Goal: Task Accomplishment & Management: Use online tool/utility

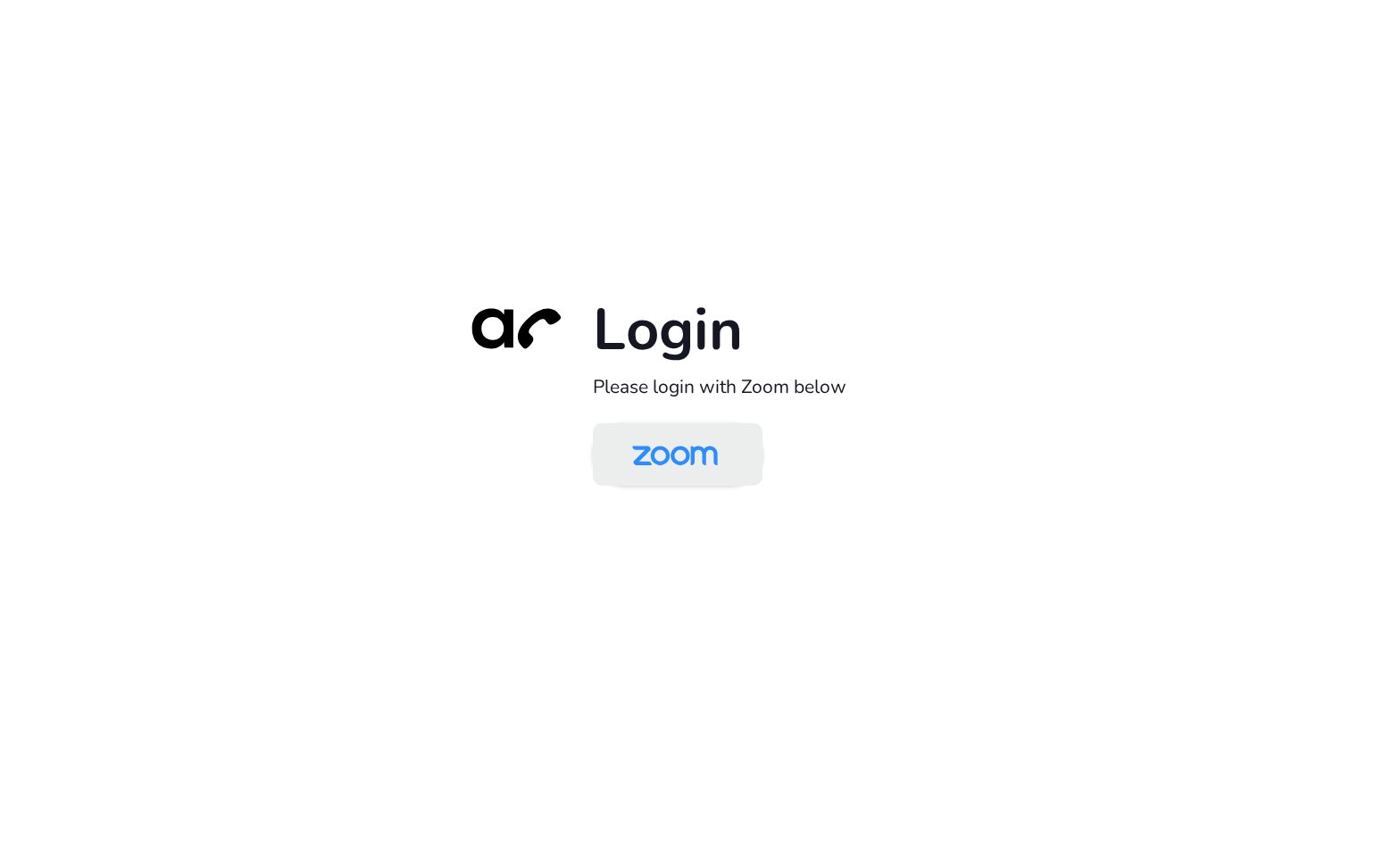
drag, startPoint x: 709, startPoint y: 460, endPoint x: 717, endPoint y: 462, distance: 8.2
click at [709, 460] on img at bounding box center [674, 455] width 123 height 58
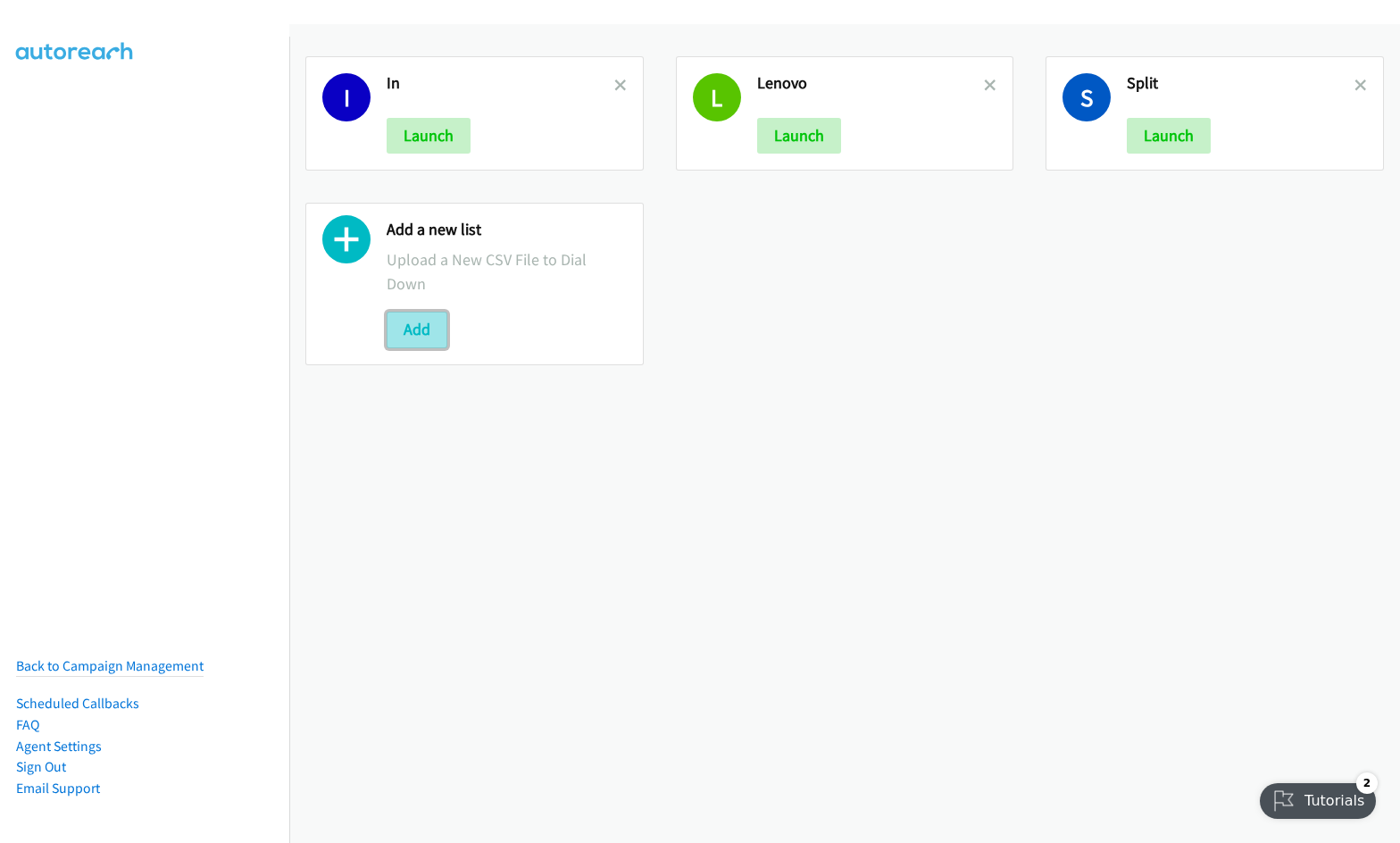
click at [401, 324] on button "Add" at bounding box center [417, 330] width 61 height 36
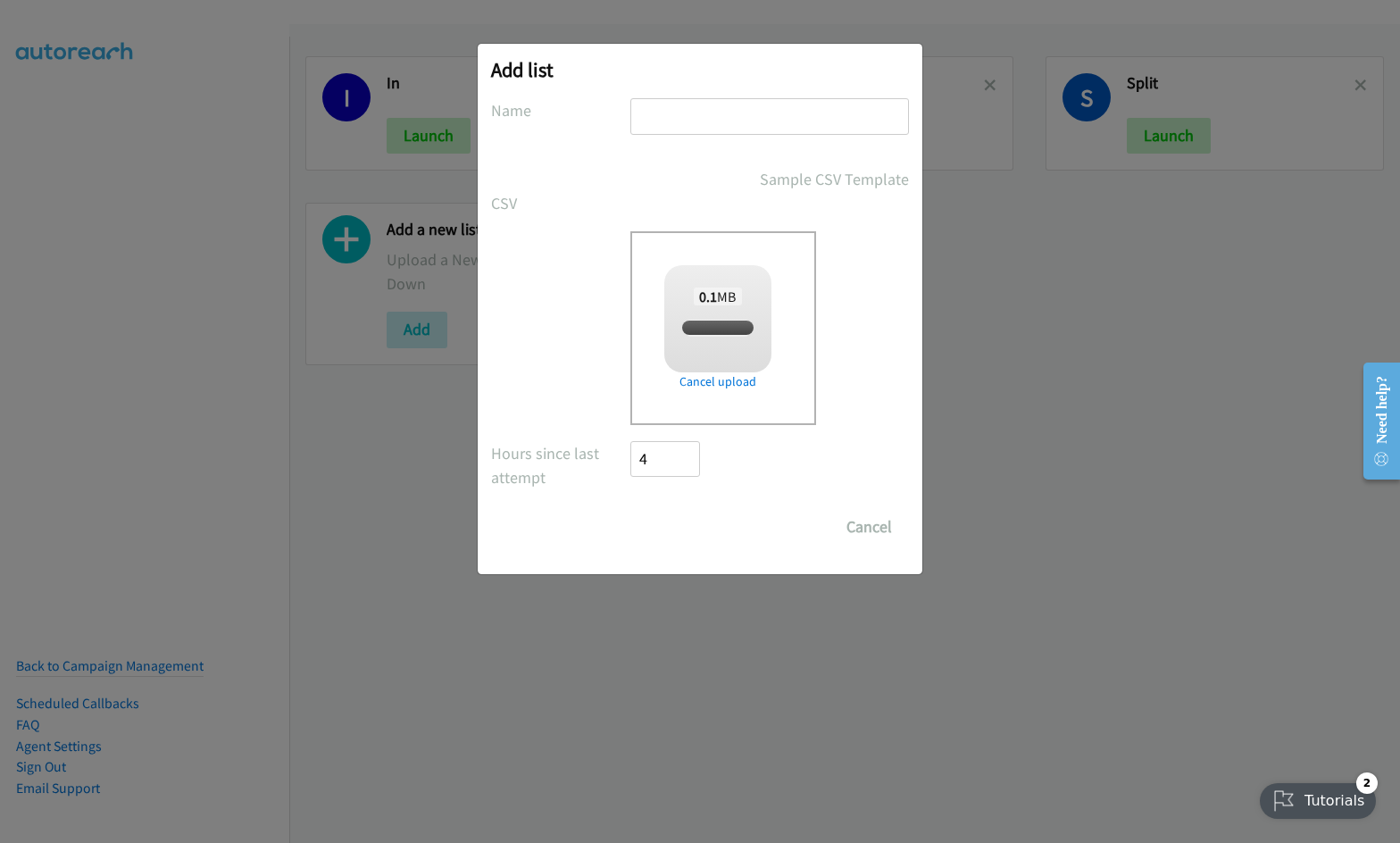
click at [679, 122] on input "text" at bounding box center [769, 116] width 279 height 37
checkbox input "true"
type input "Split 1"
click at [630, 509] on input "Save List" at bounding box center [677, 527] width 94 height 36
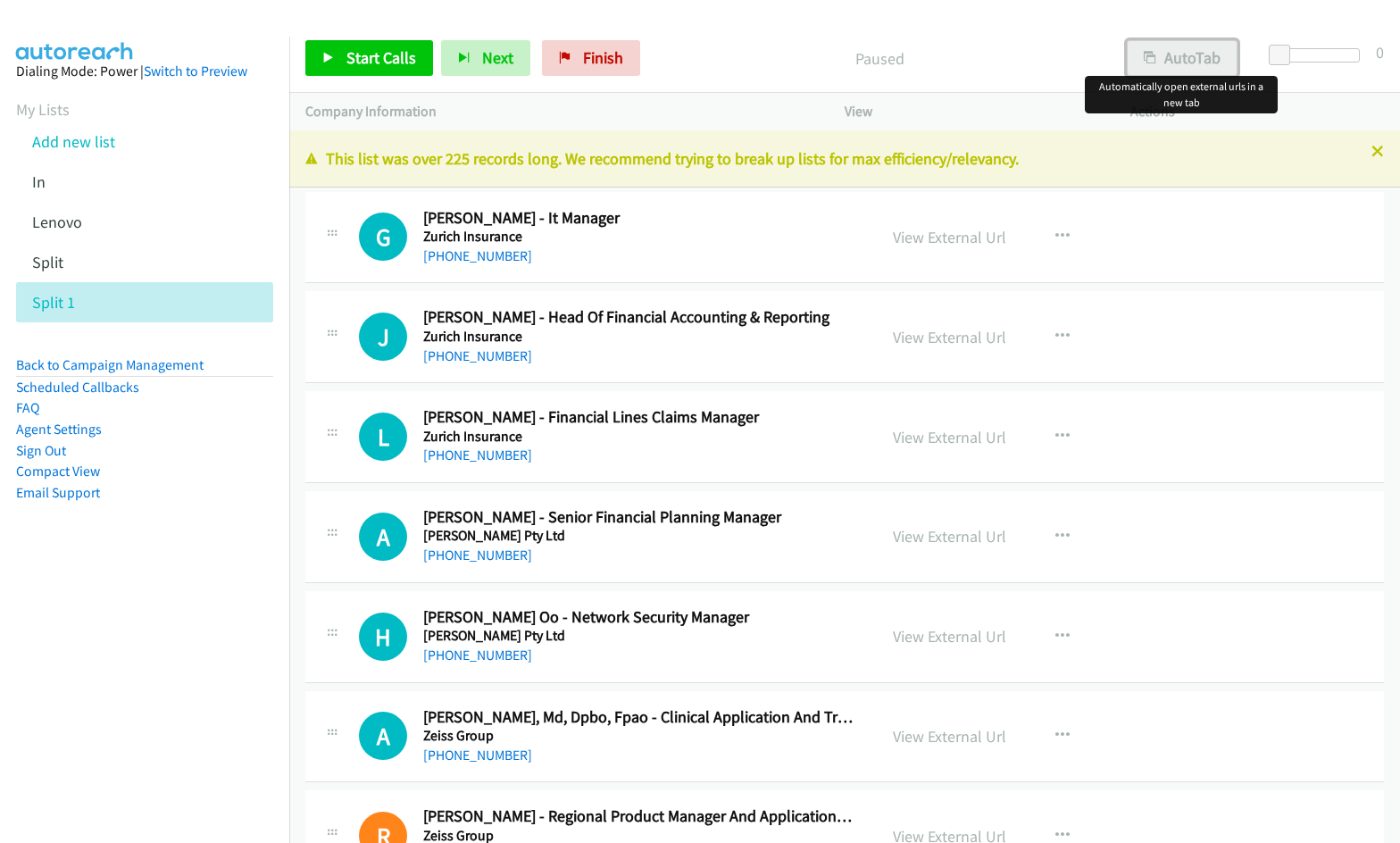
click at [1188, 73] on button "AutoTab" at bounding box center [1182, 58] width 111 height 36
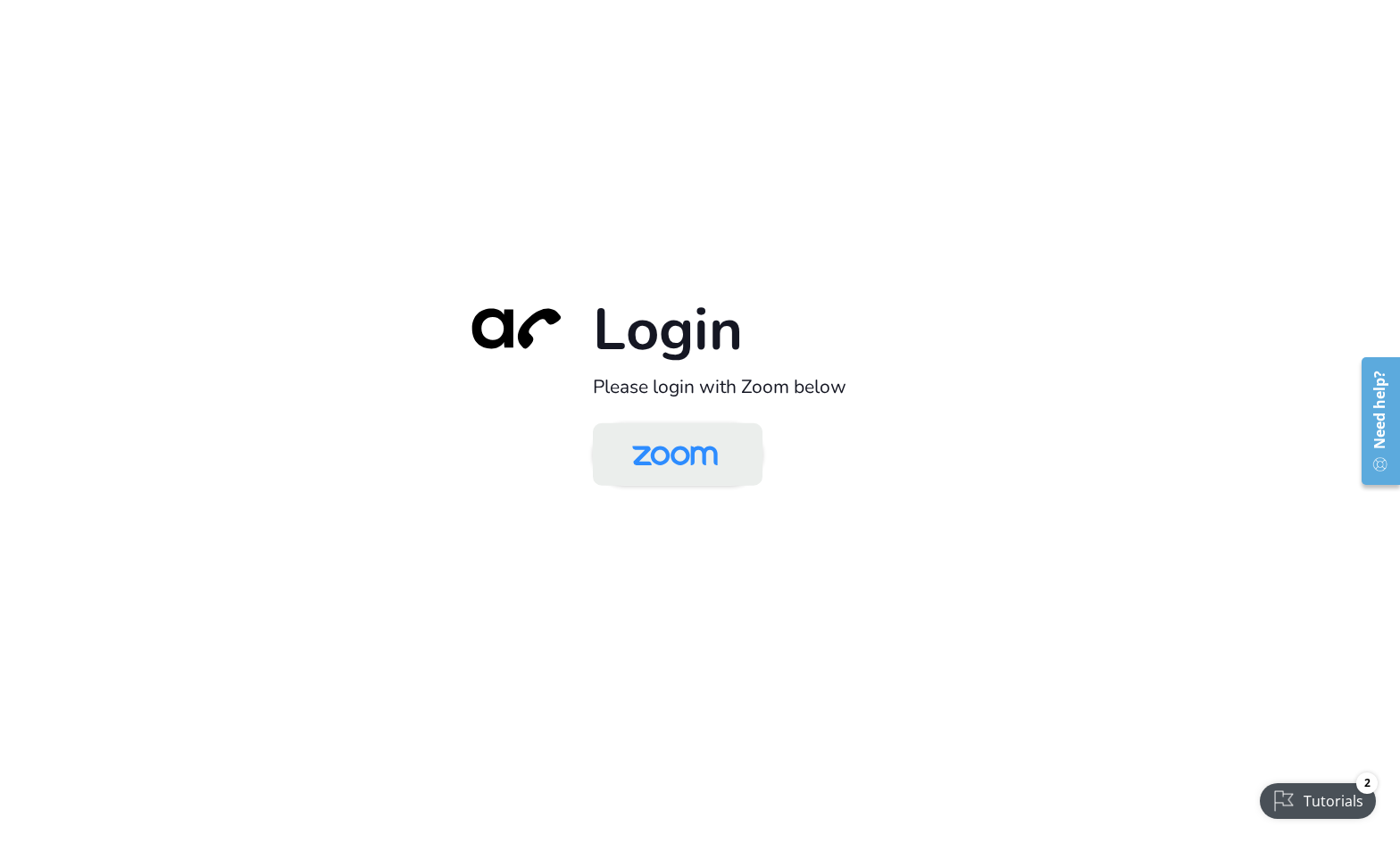
click at [680, 443] on img at bounding box center [674, 455] width 123 height 58
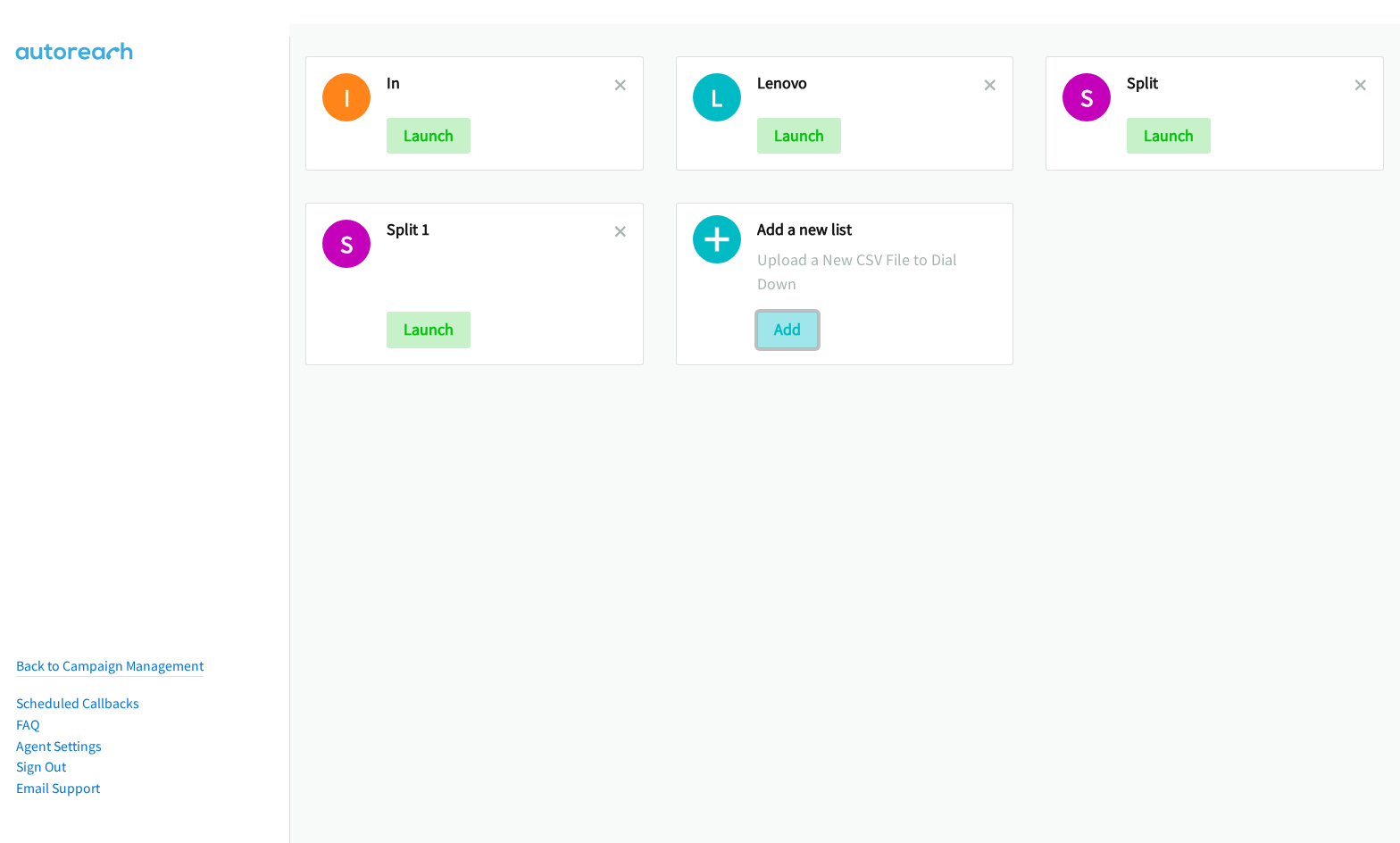
click at [790, 330] on button "Add" at bounding box center [787, 330] width 61 height 36
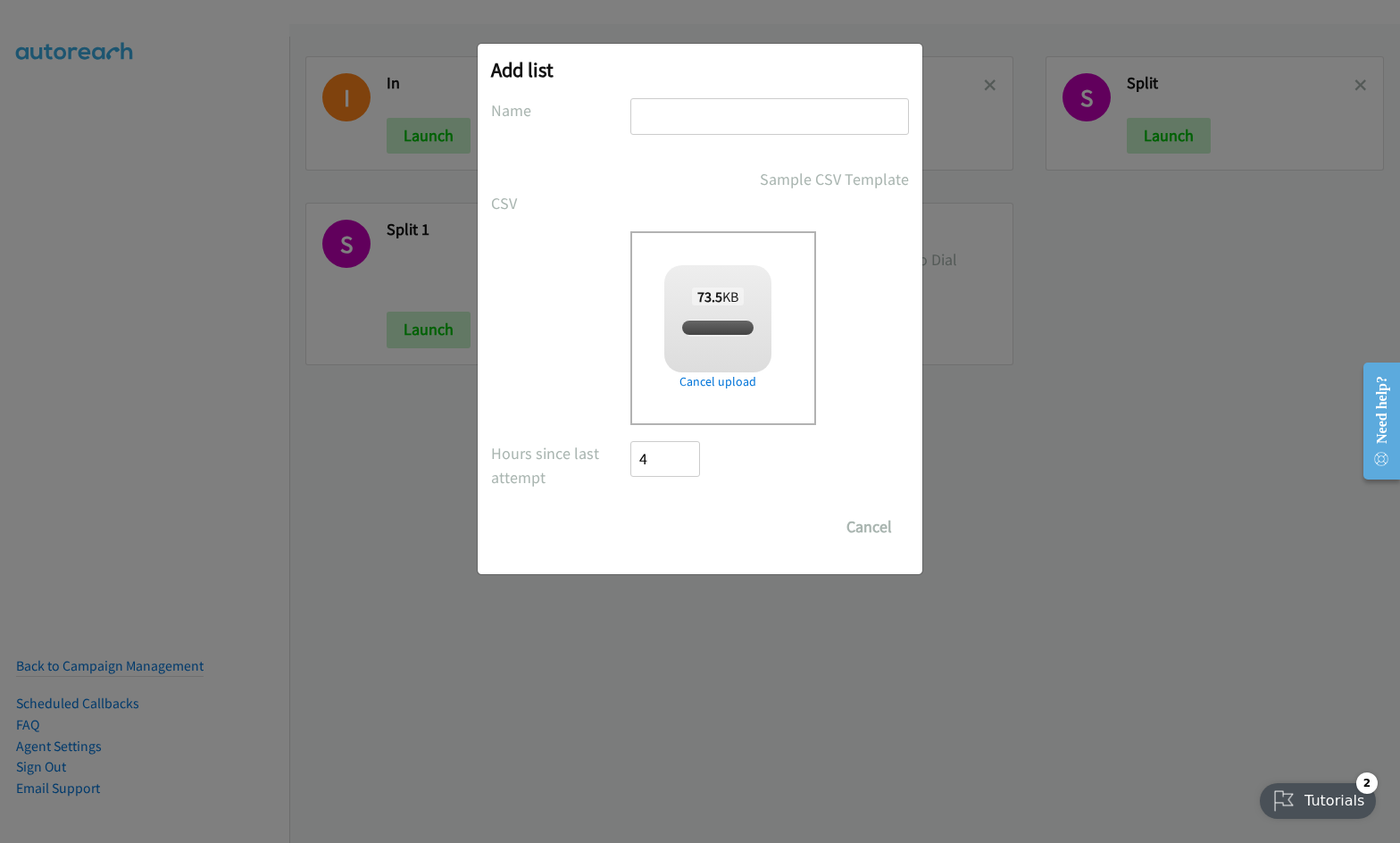
checkbox input "true"
click at [680, 118] on input "text" at bounding box center [769, 116] width 279 height 37
type input "Split 2"
click at [630, 509] on input "Save List" at bounding box center [677, 527] width 94 height 36
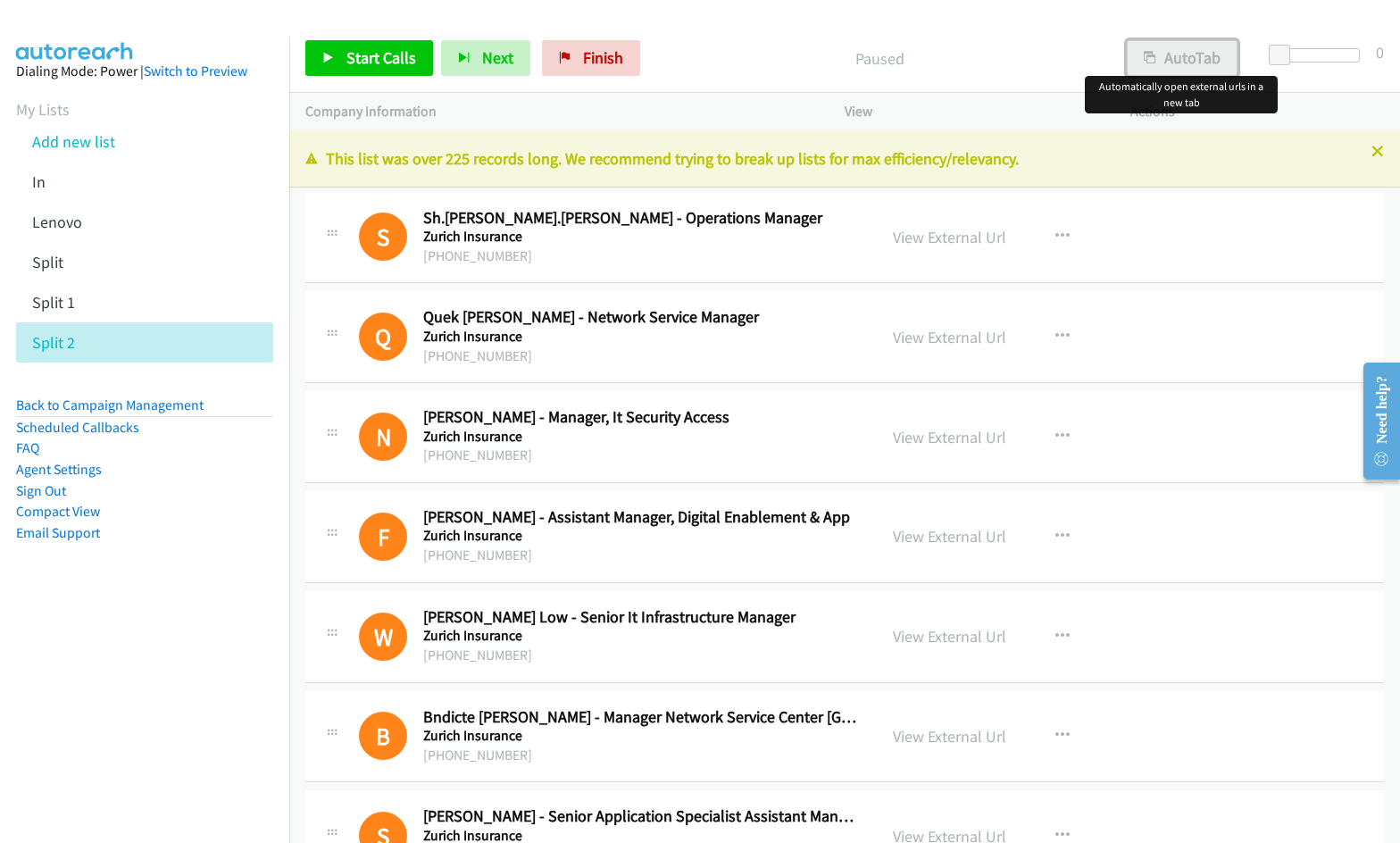
click at [1203, 56] on button "AutoTab" at bounding box center [1182, 58] width 111 height 36
click at [753, 28] on div "Start Calls Pause Next Finish Paused AutoTab AutoTab 0" at bounding box center [844, 58] width 1111 height 69
click at [727, 39] on div "Start Calls Pause Next Finish Paused AutoTab AutoTab 0" at bounding box center [844, 58] width 1111 height 69
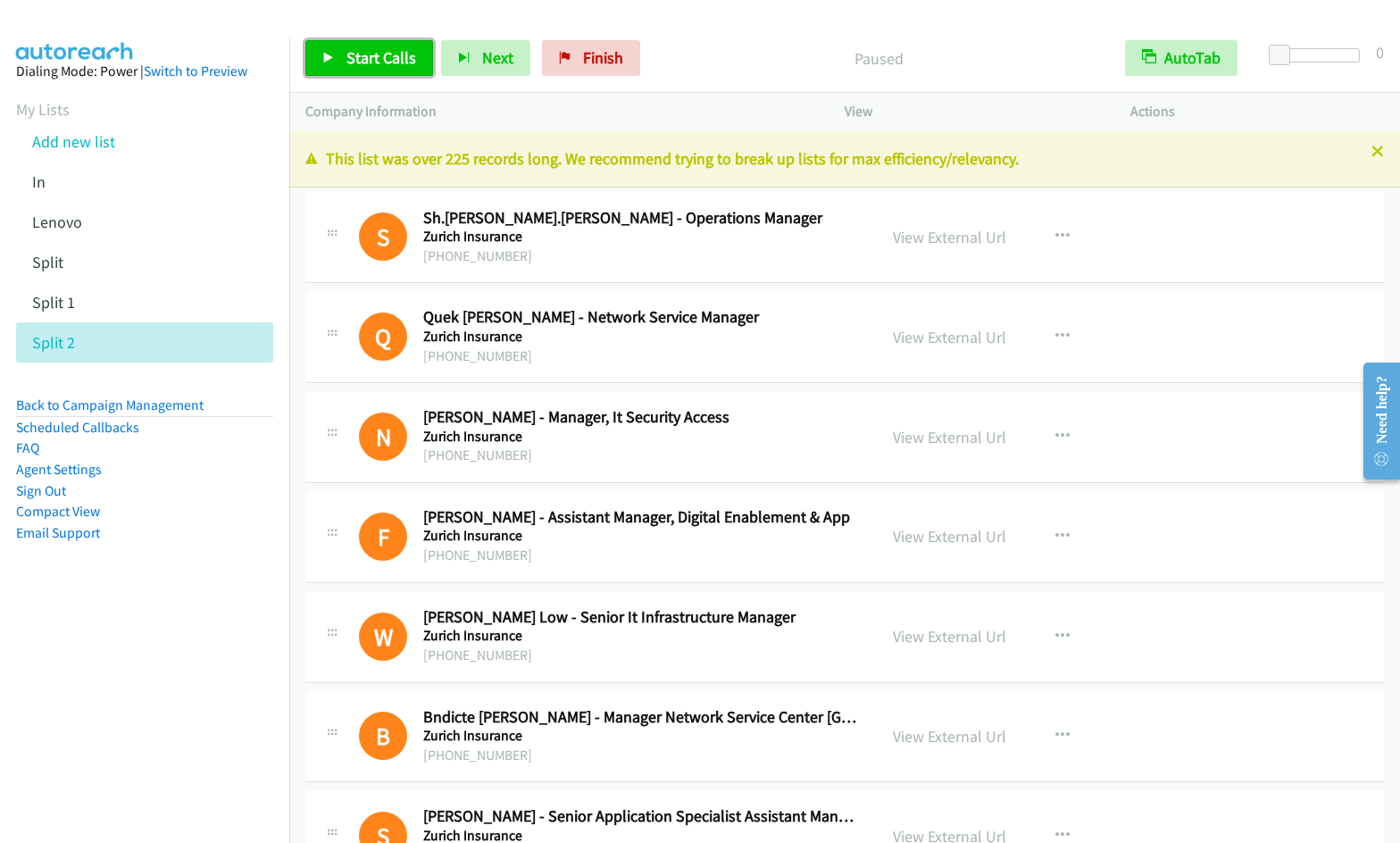
click at [363, 66] on span "Start Calls" at bounding box center [381, 57] width 69 height 21
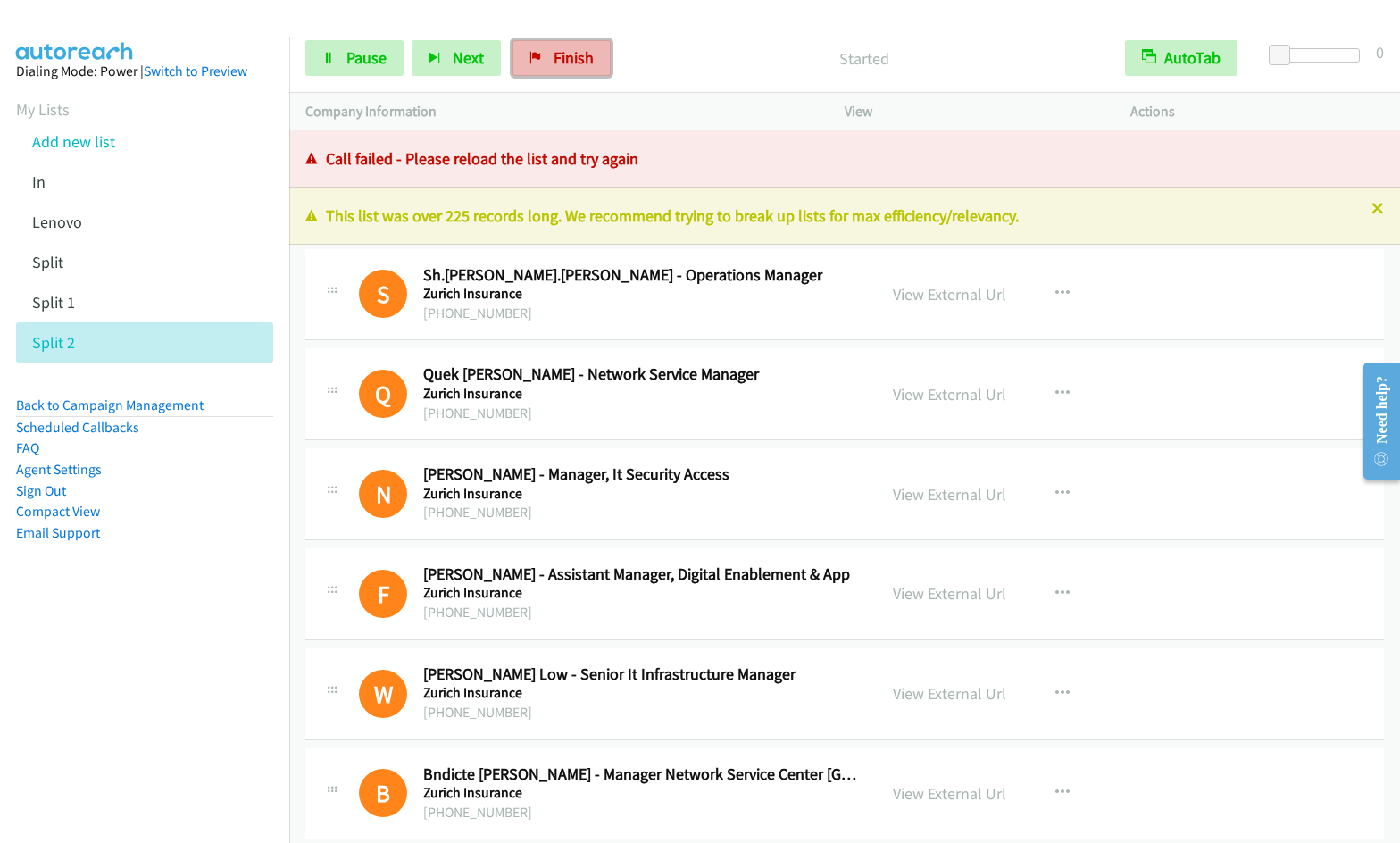
click at [548, 63] on link "Finish" at bounding box center [562, 58] width 99 height 36
click at [728, 23] on div at bounding box center [692, 34] width 1384 height 69
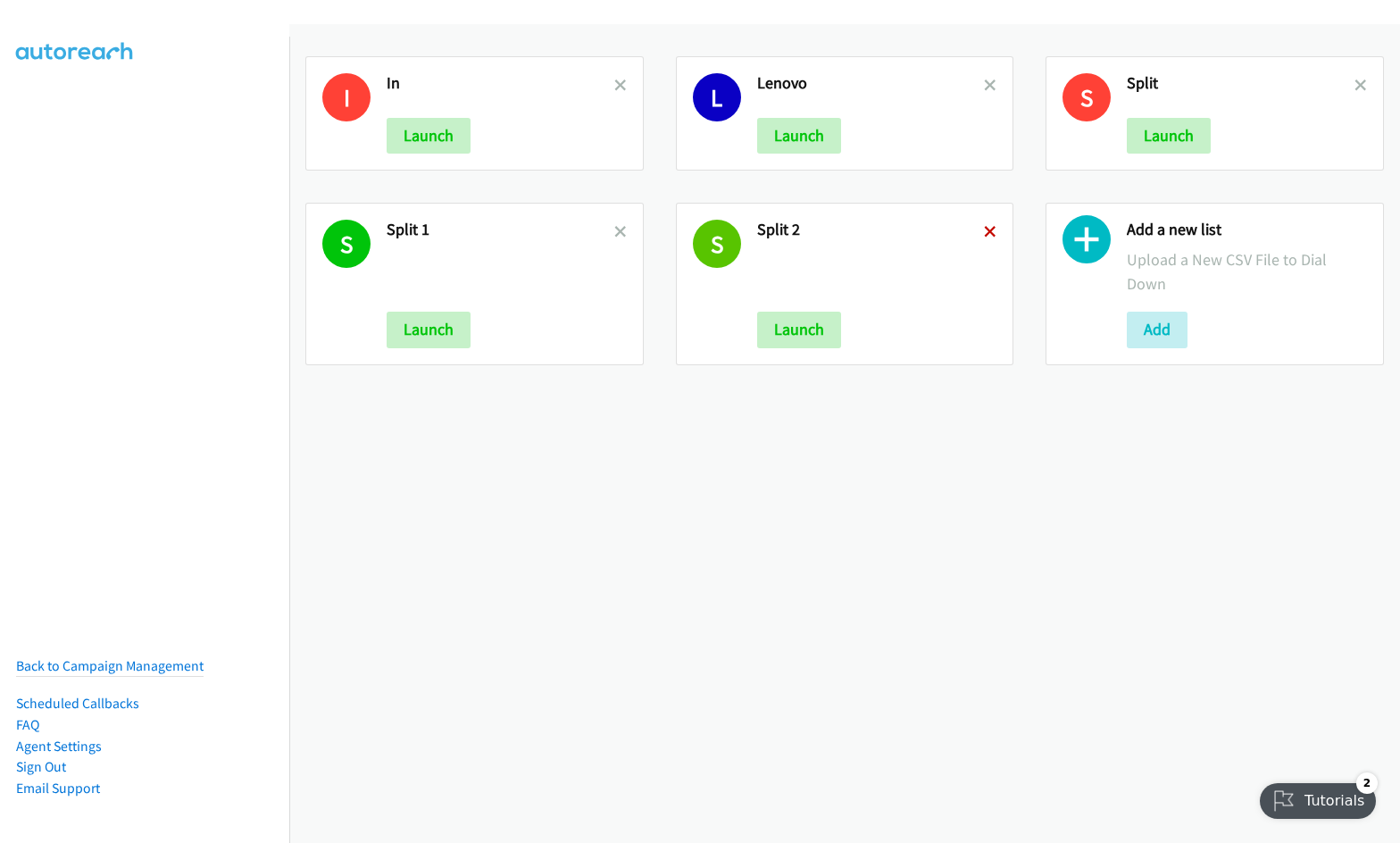
click at [984, 234] on icon at bounding box center [990, 232] width 12 height 12
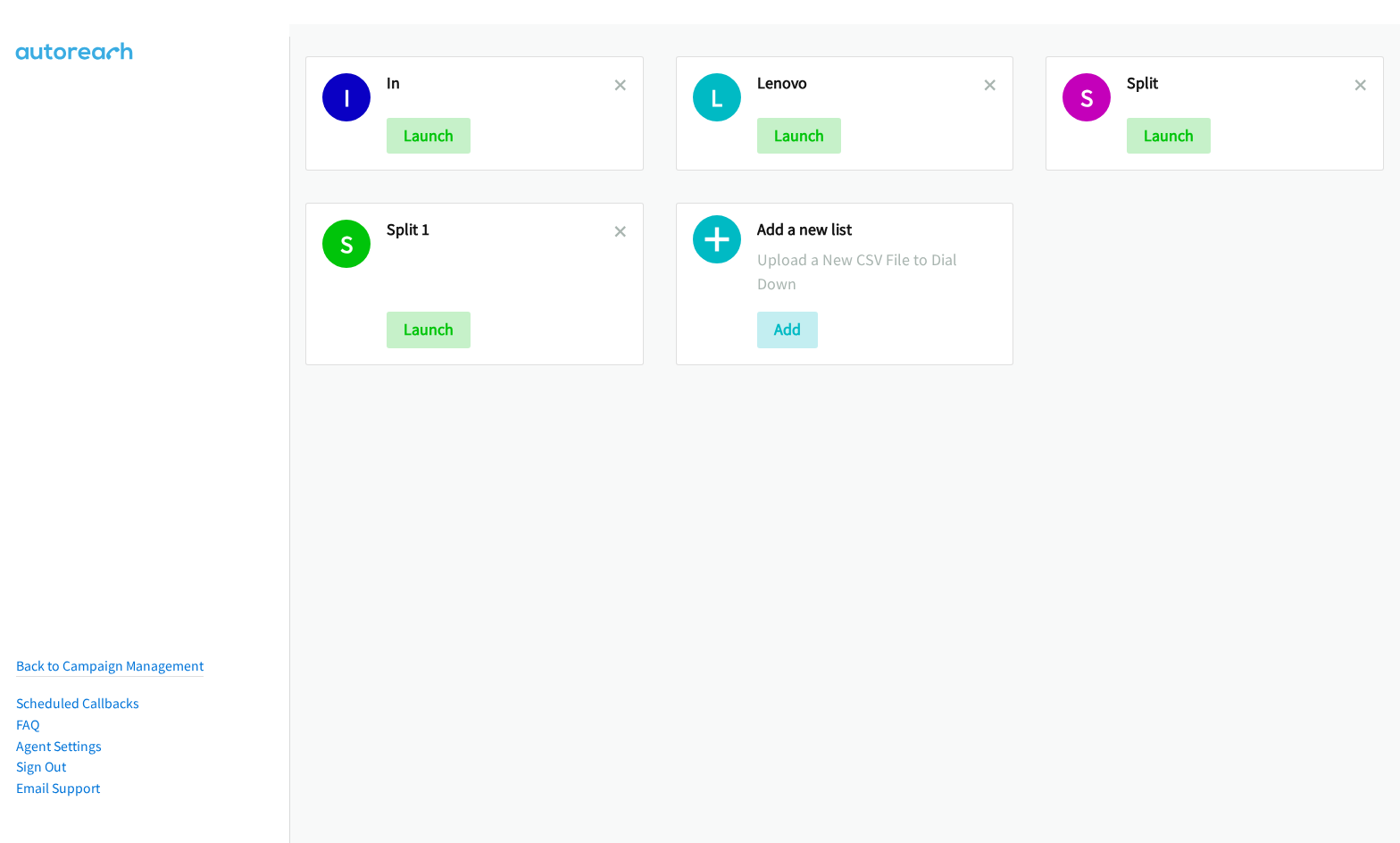
click at [616, 227] on icon at bounding box center [620, 232] width 12 height 12
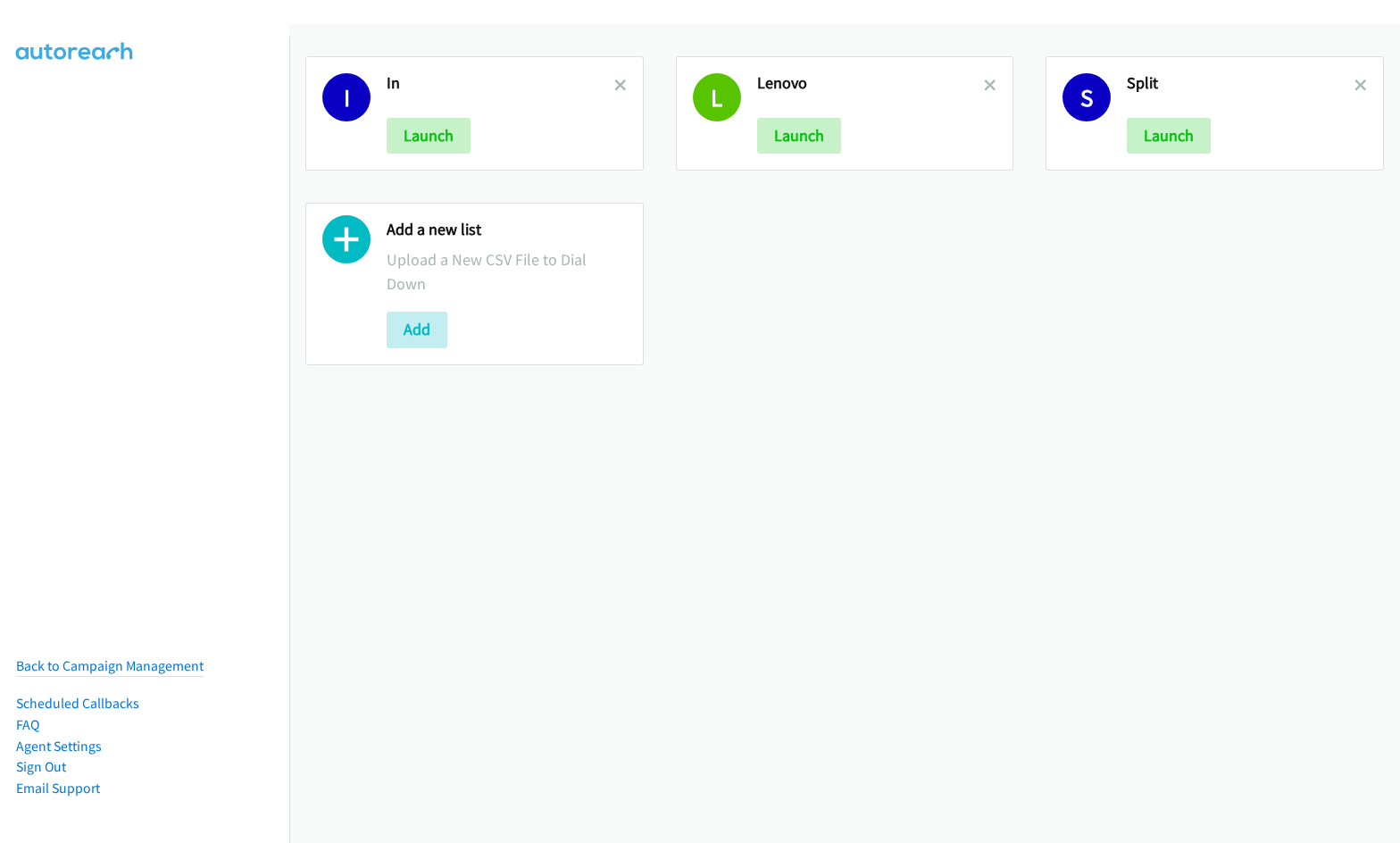
click at [614, 81] on icon at bounding box center [620, 86] width 12 height 12
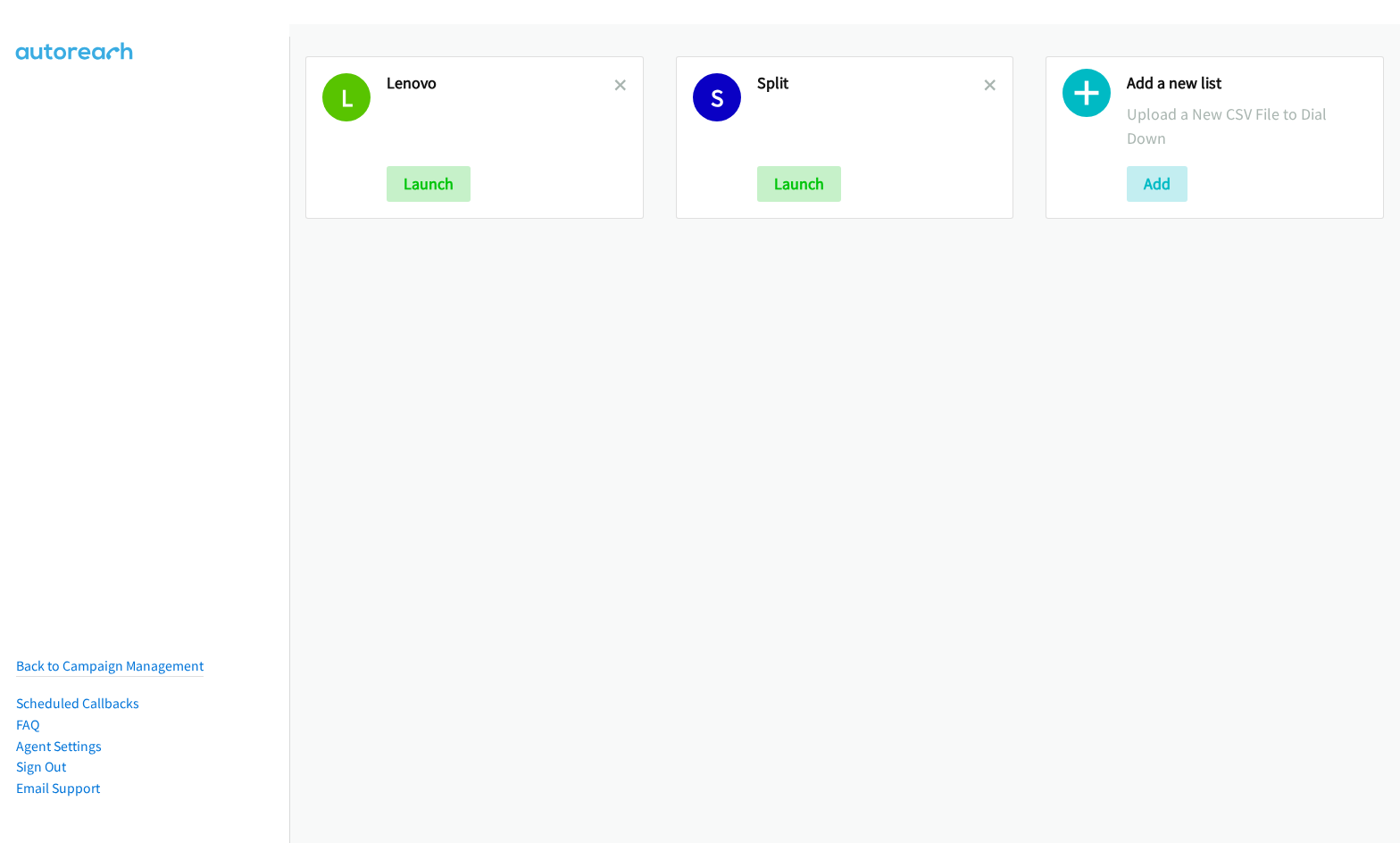
click at [614, 78] on link at bounding box center [620, 85] width 12 height 21
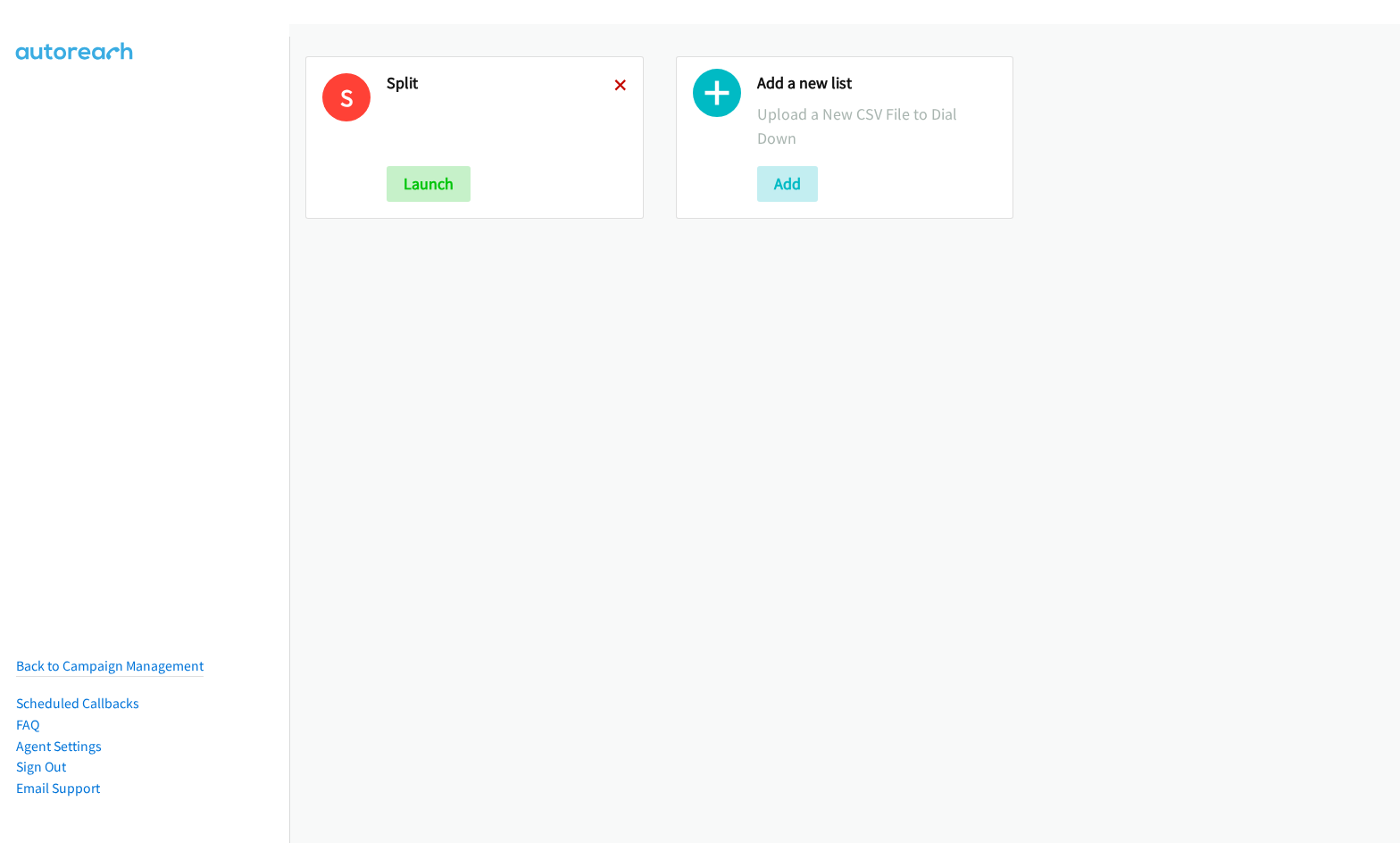
click at [620, 84] on icon at bounding box center [620, 86] width 12 height 12
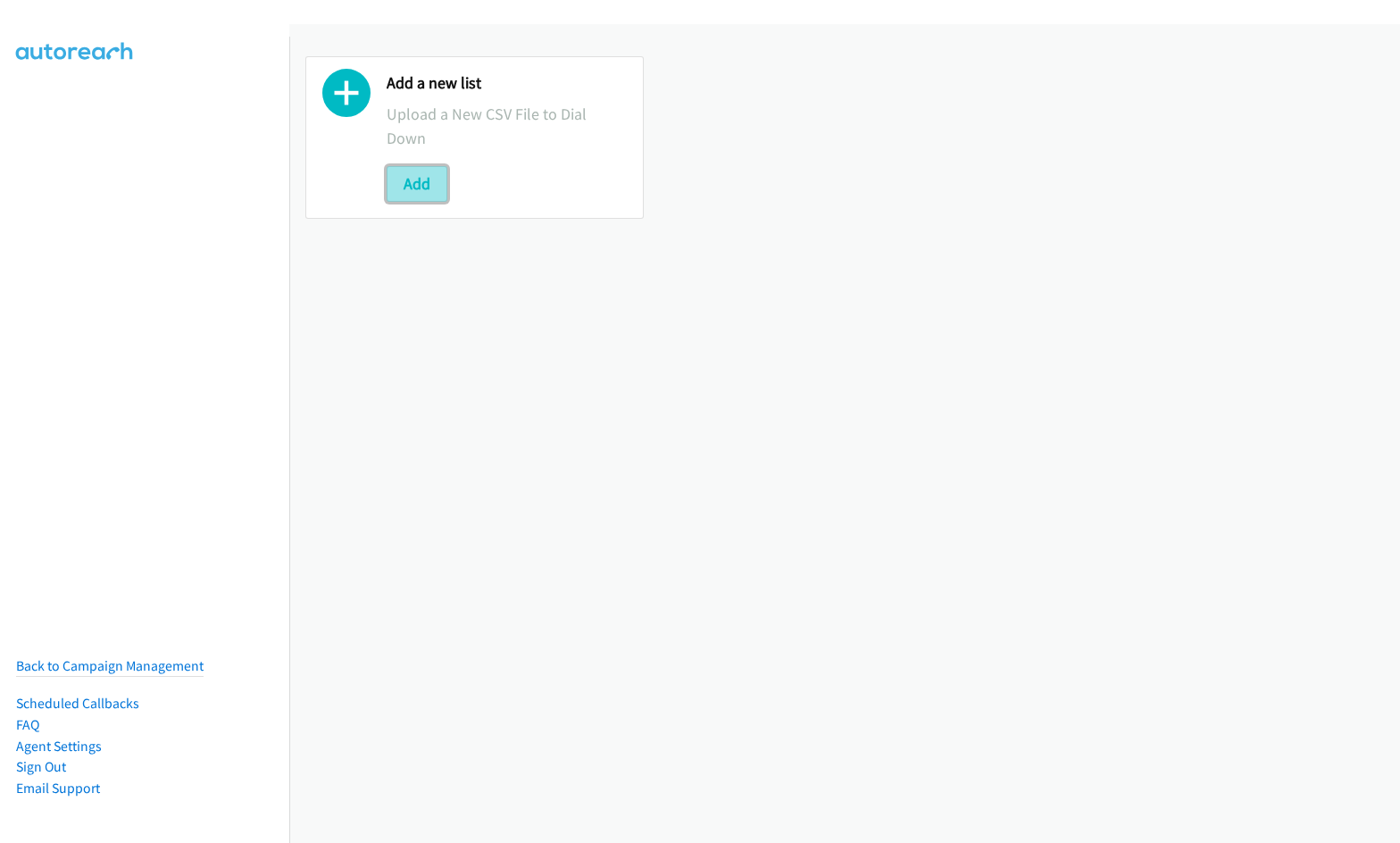
click at [405, 183] on button "Add" at bounding box center [417, 184] width 61 height 36
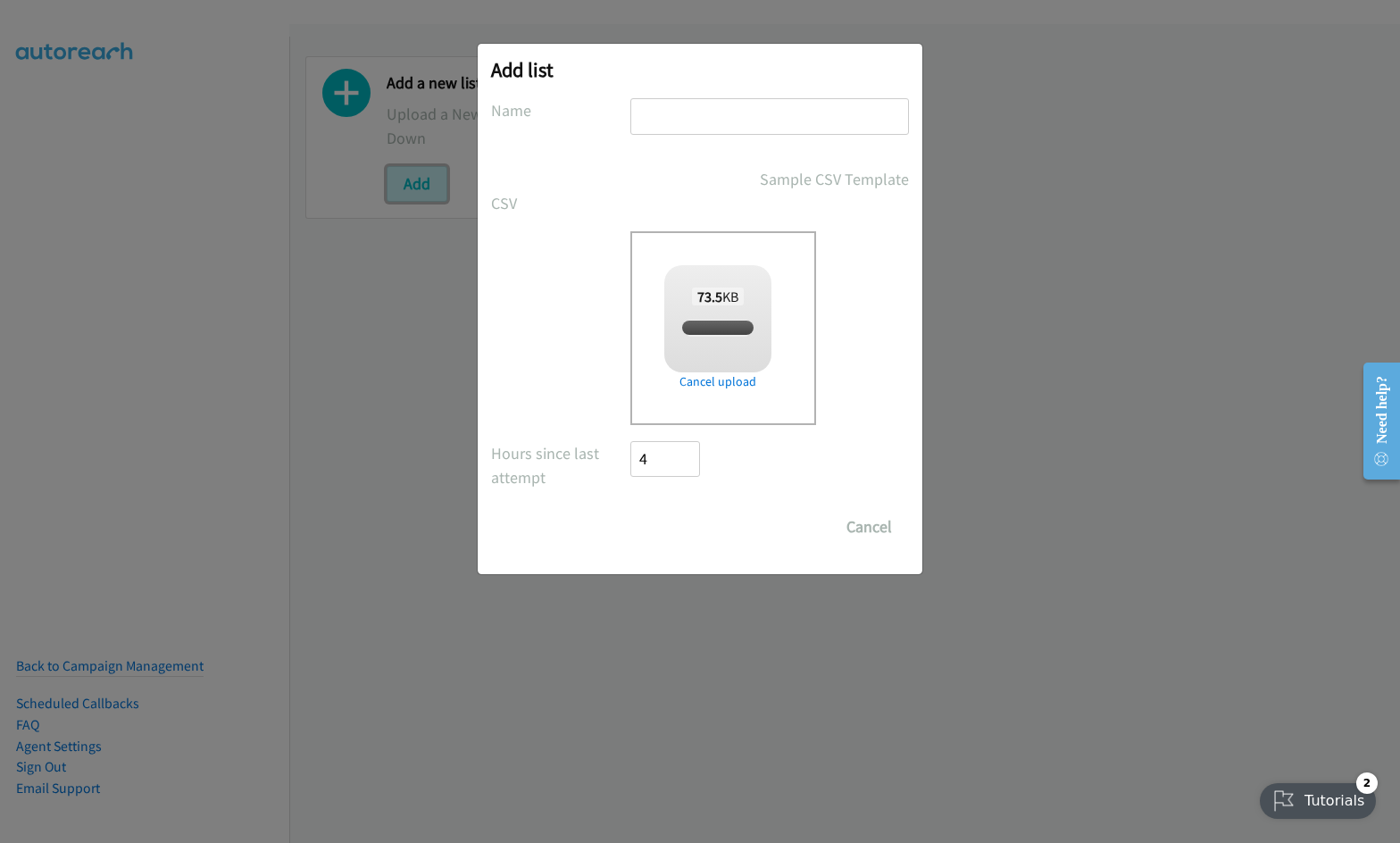
checkbox input "true"
click at [651, 122] on input "text" at bounding box center [769, 116] width 279 height 37
type input "Split"
click at [630, 509] on input "Save List" at bounding box center [677, 527] width 94 height 36
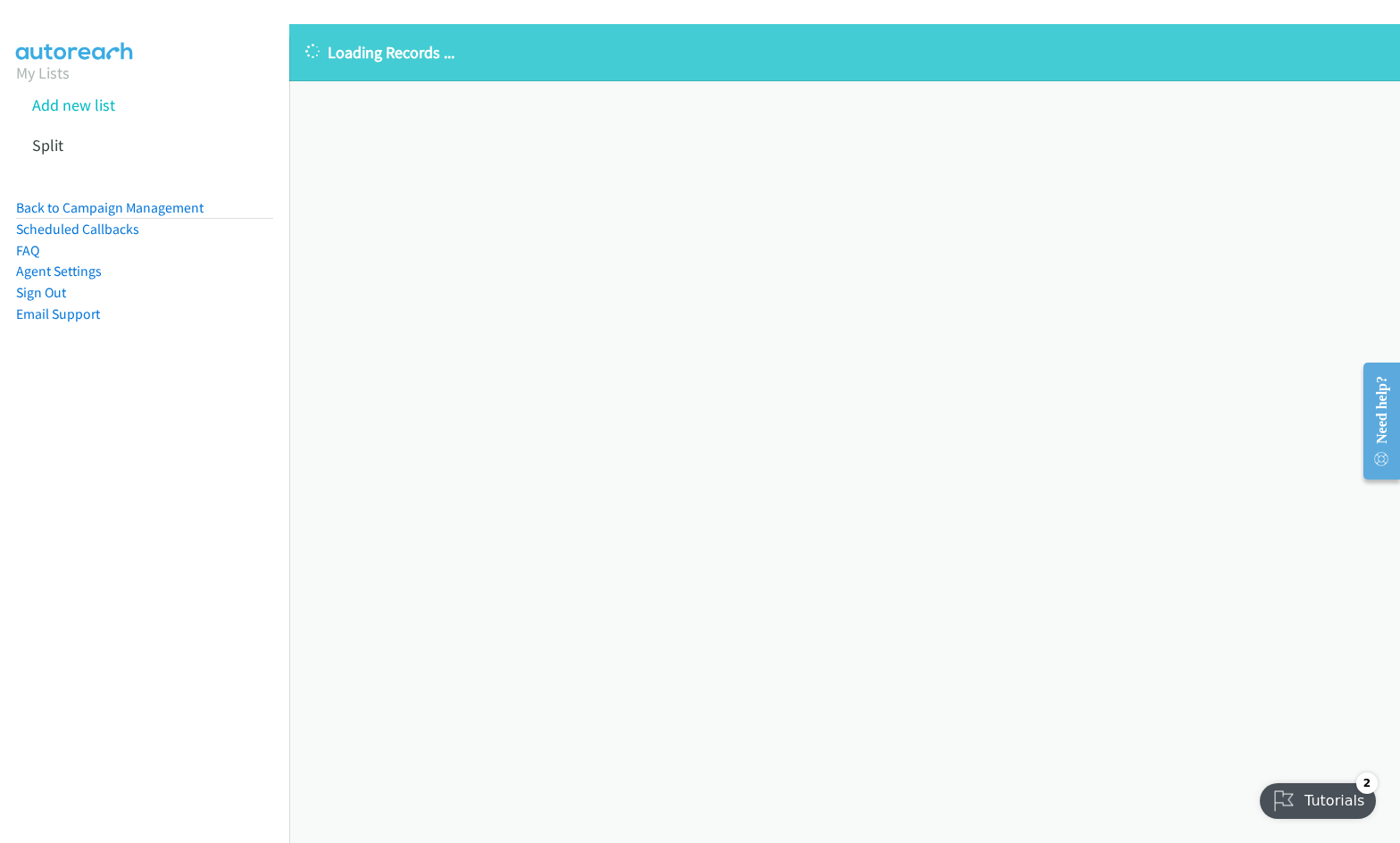
click at [896, 437] on div "Loading Records ... Sorry, something went wrong please try again." at bounding box center [844, 434] width 1111 height 819
drag, startPoint x: 64, startPoint y: 207, endPoint x: 387, endPoint y: 260, distance: 327.3
click at [64, 207] on link "Back to Campaign Management" at bounding box center [110, 207] width 188 height 17
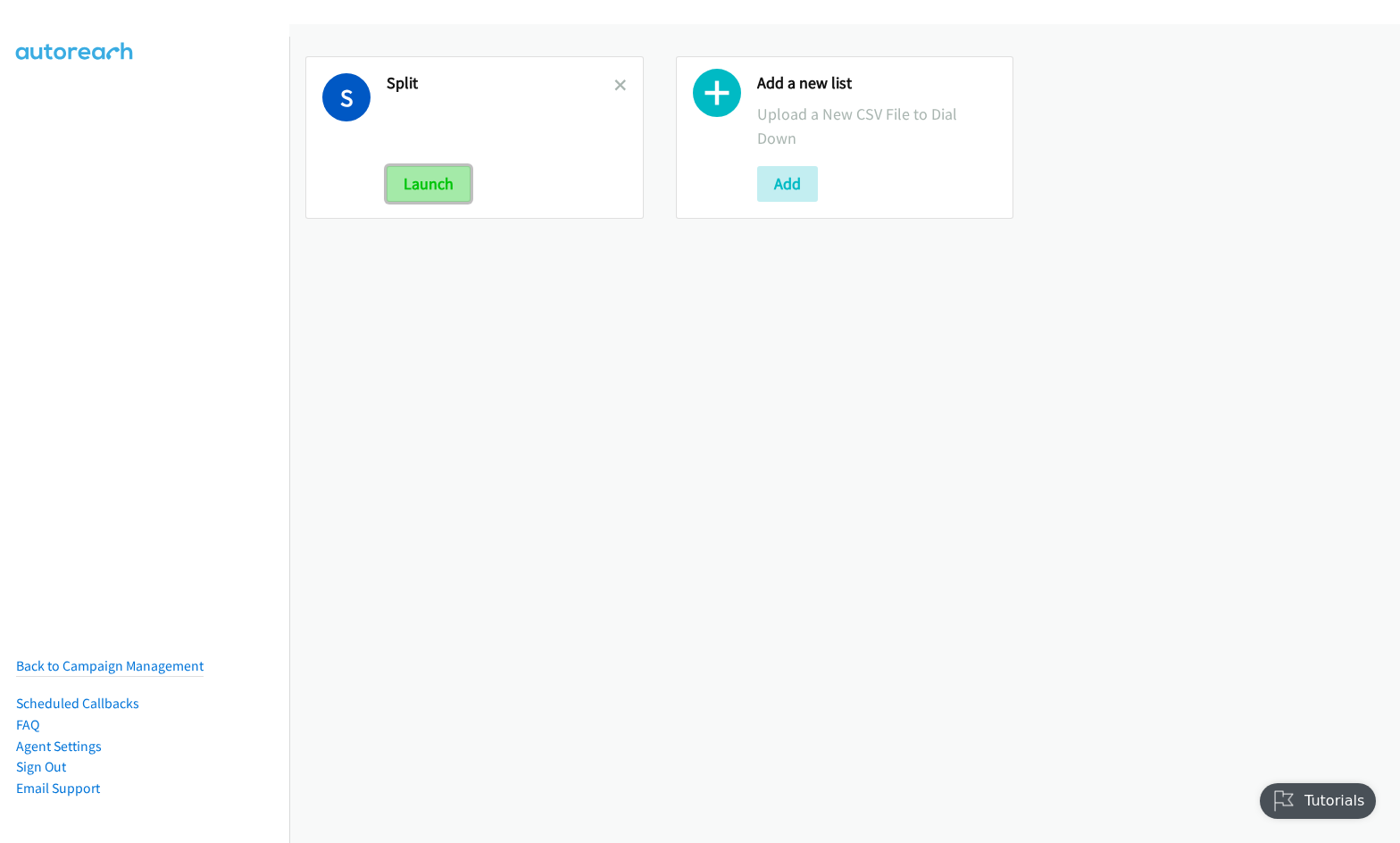
click at [406, 175] on button "Launch" at bounding box center [428, 184] width 84 height 36
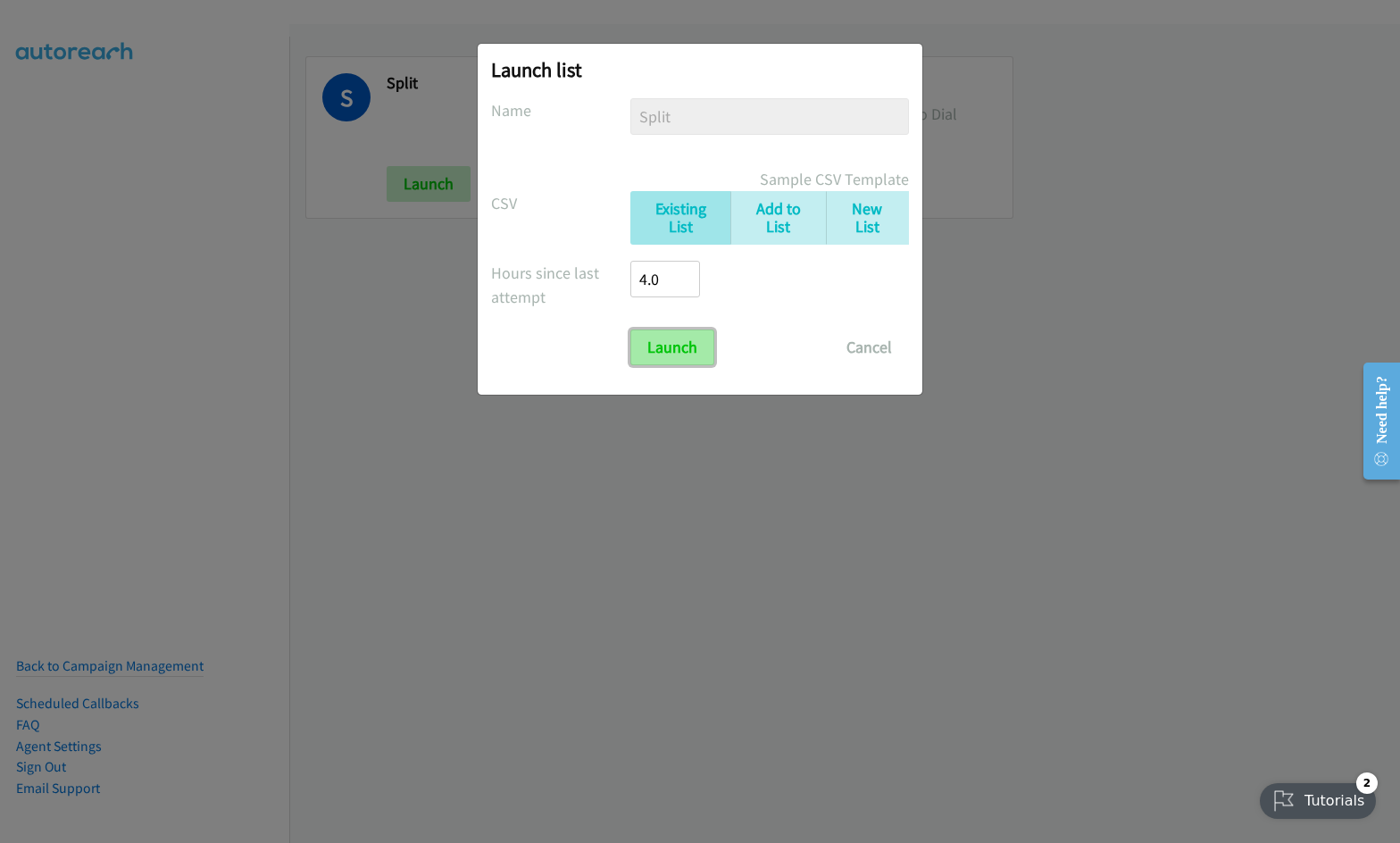
click at [670, 353] on input "Launch" at bounding box center [671, 347] width 84 height 36
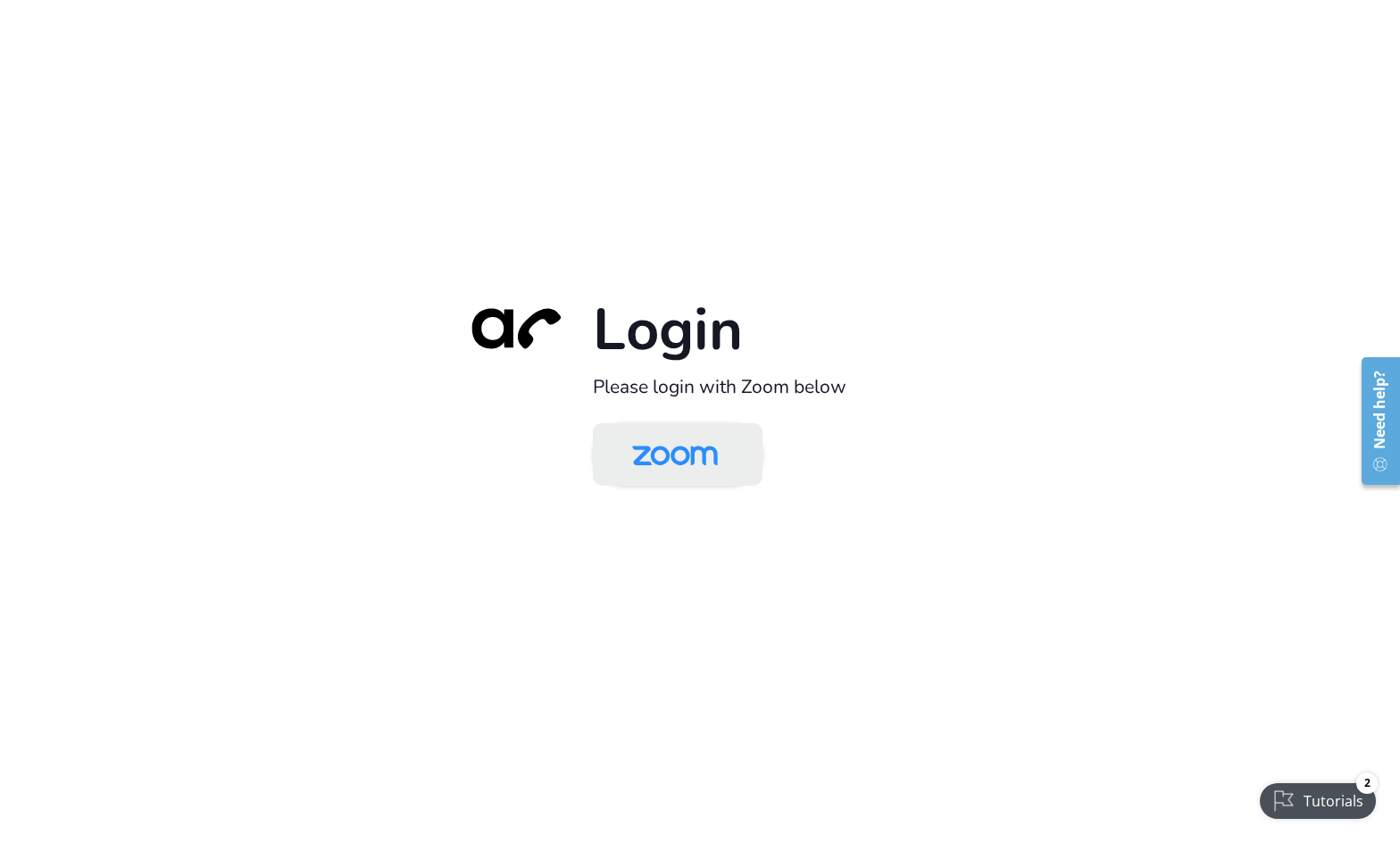
click at [673, 451] on img at bounding box center [674, 455] width 123 height 58
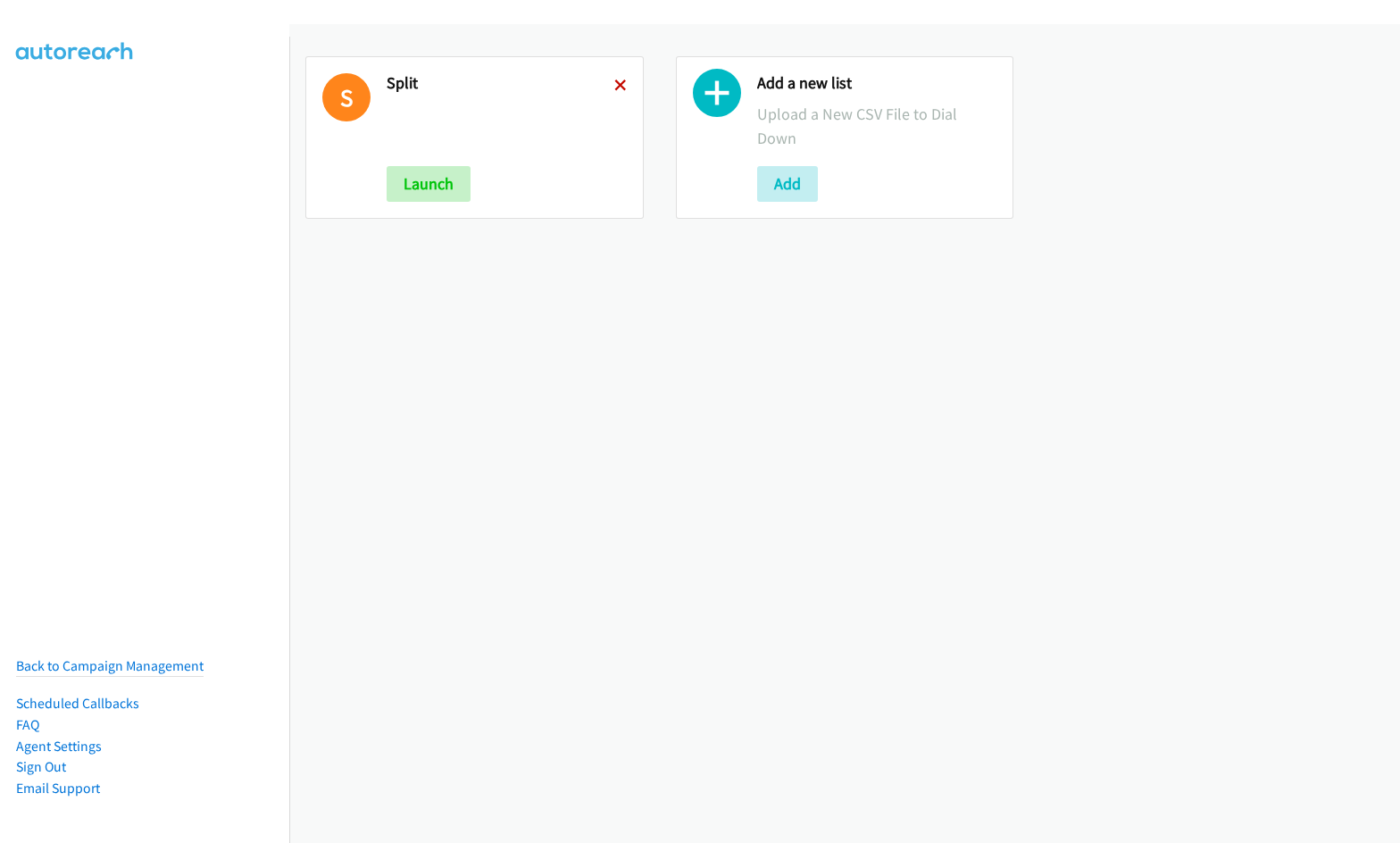
click at [622, 87] on icon at bounding box center [620, 86] width 12 height 12
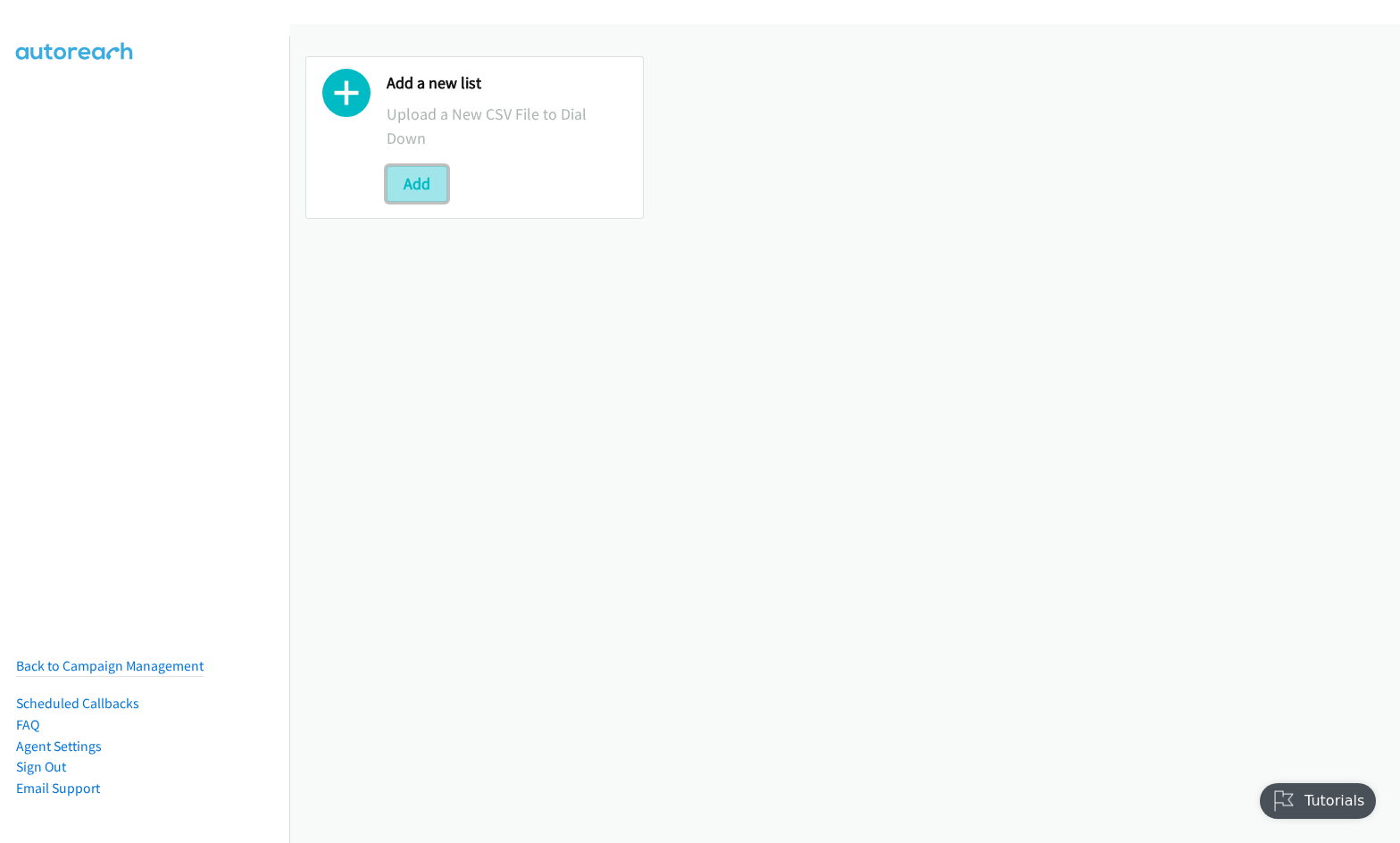
click at [435, 182] on button "Add" at bounding box center [417, 184] width 61 height 36
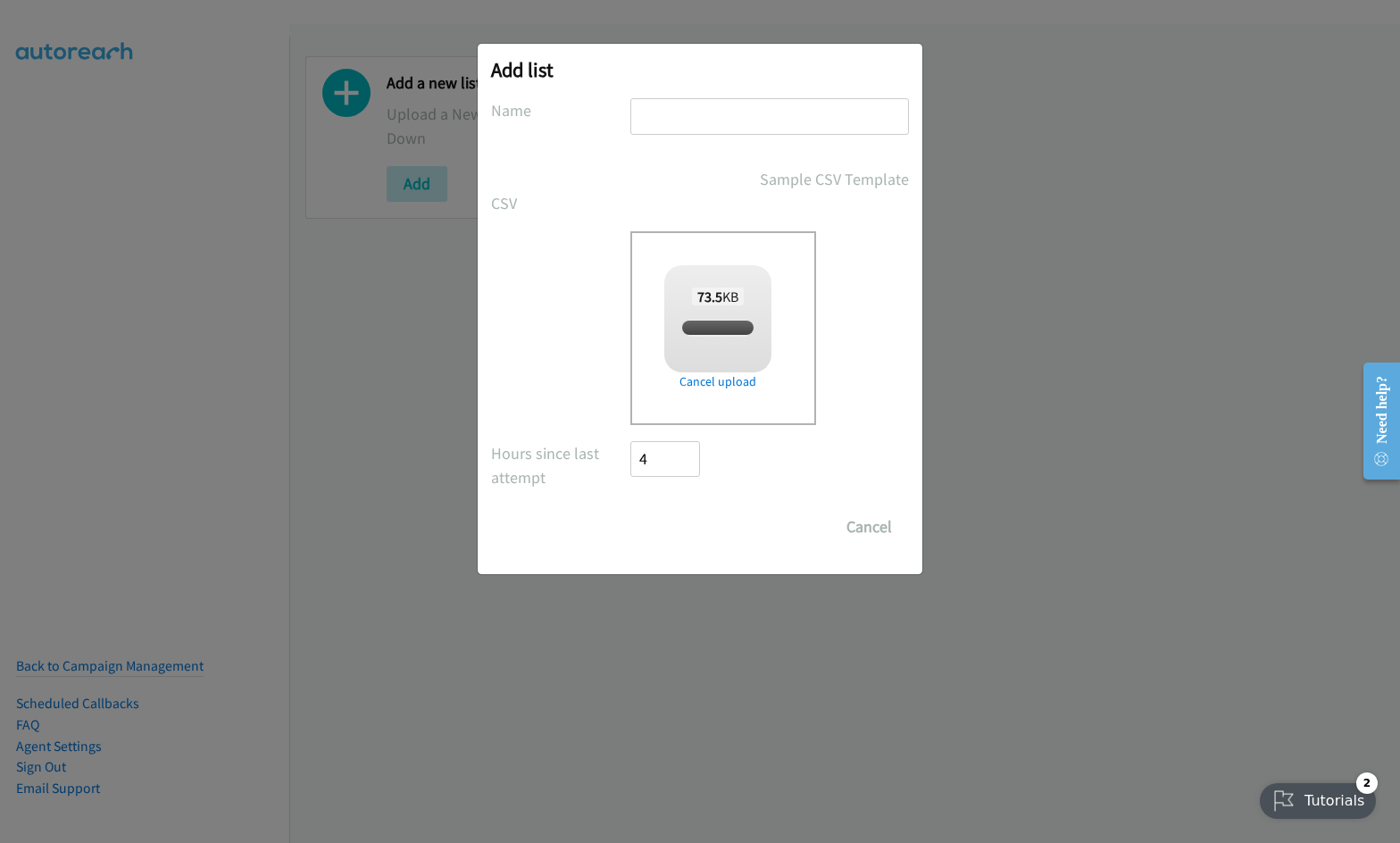
click at [705, 118] on input "text" at bounding box center [769, 116] width 279 height 37
checkbox input "true"
type input "Script"
click at [630, 509] on input "Save List" at bounding box center [677, 527] width 94 height 36
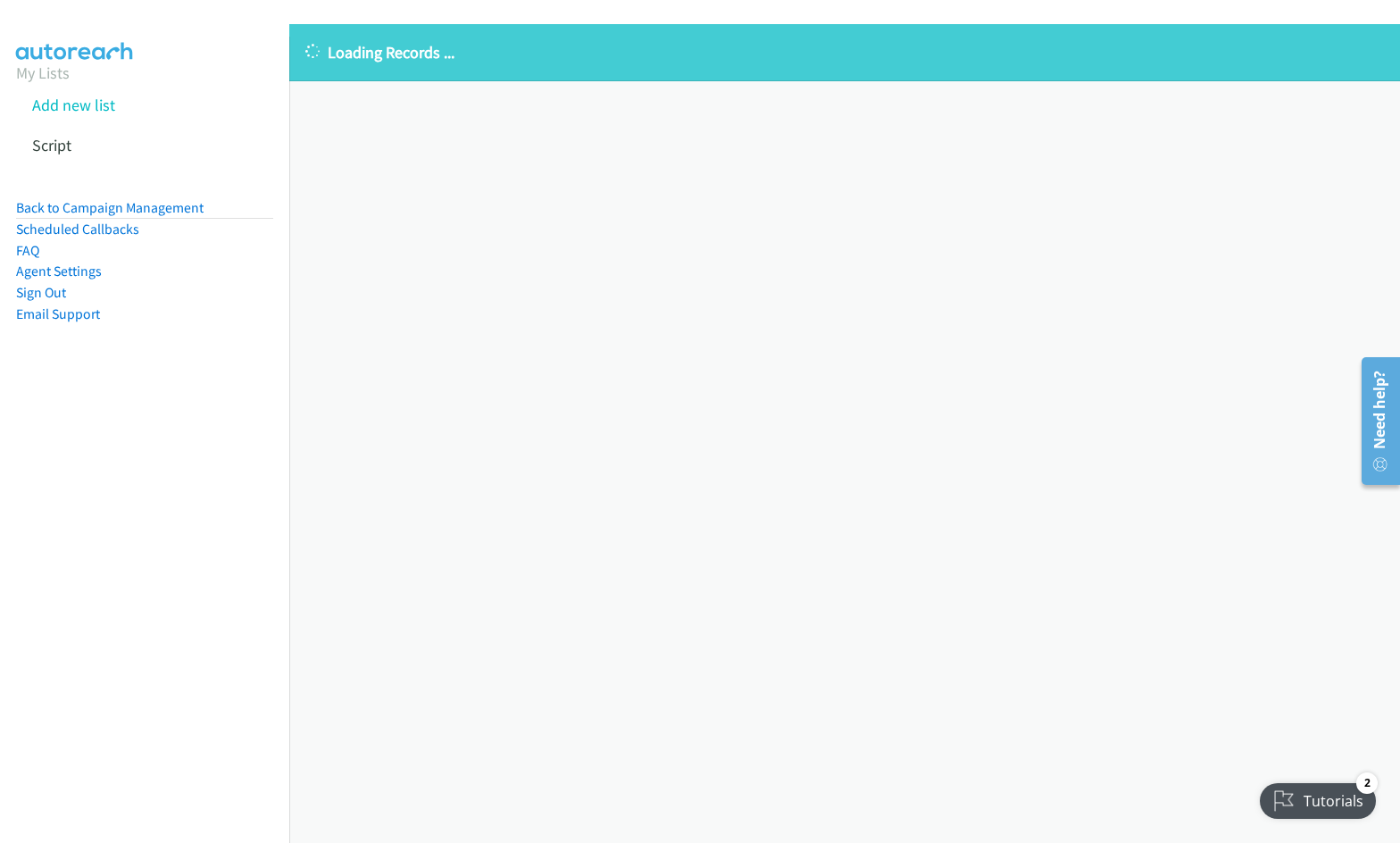
drag, startPoint x: 578, startPoint y: 587, endPoint x: 588, endPoint y: 573, distance: 17.2
click at [580, 584] on div "Loading Records ... Sorry, something went wrong please try again." at bounding box center [844, 434] width 1111 height 819
click at [155, 75] on section "My Lists Add new list Script" at bounding box center [145, 113] width 257 height 104
click at [101, 205] on link "Back to Campaign Management" at bounding box center [110, 207] width 188 height 17
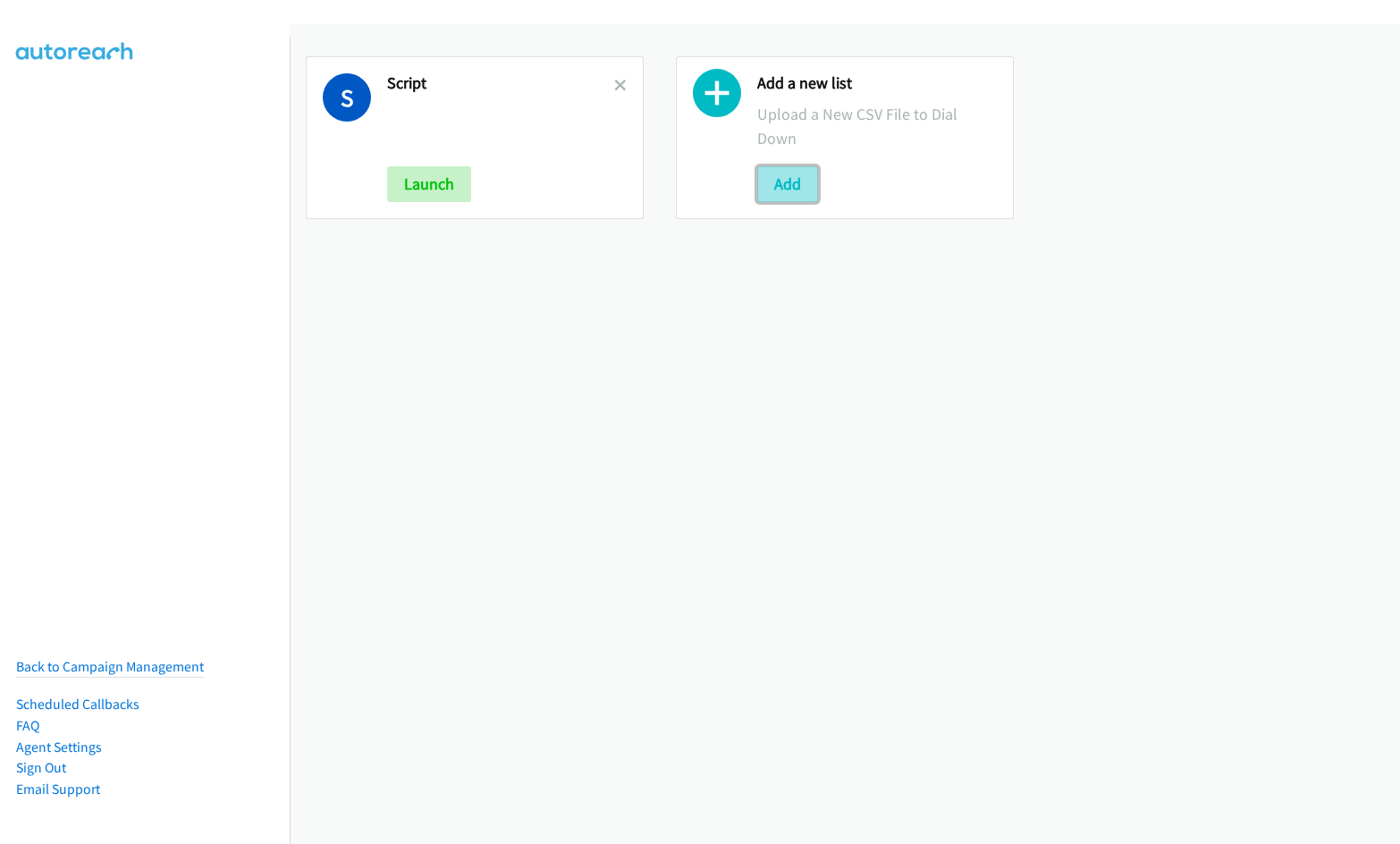
click at [792, 193] on button "Add" at bounding box center [787, 184] width 61 height 36
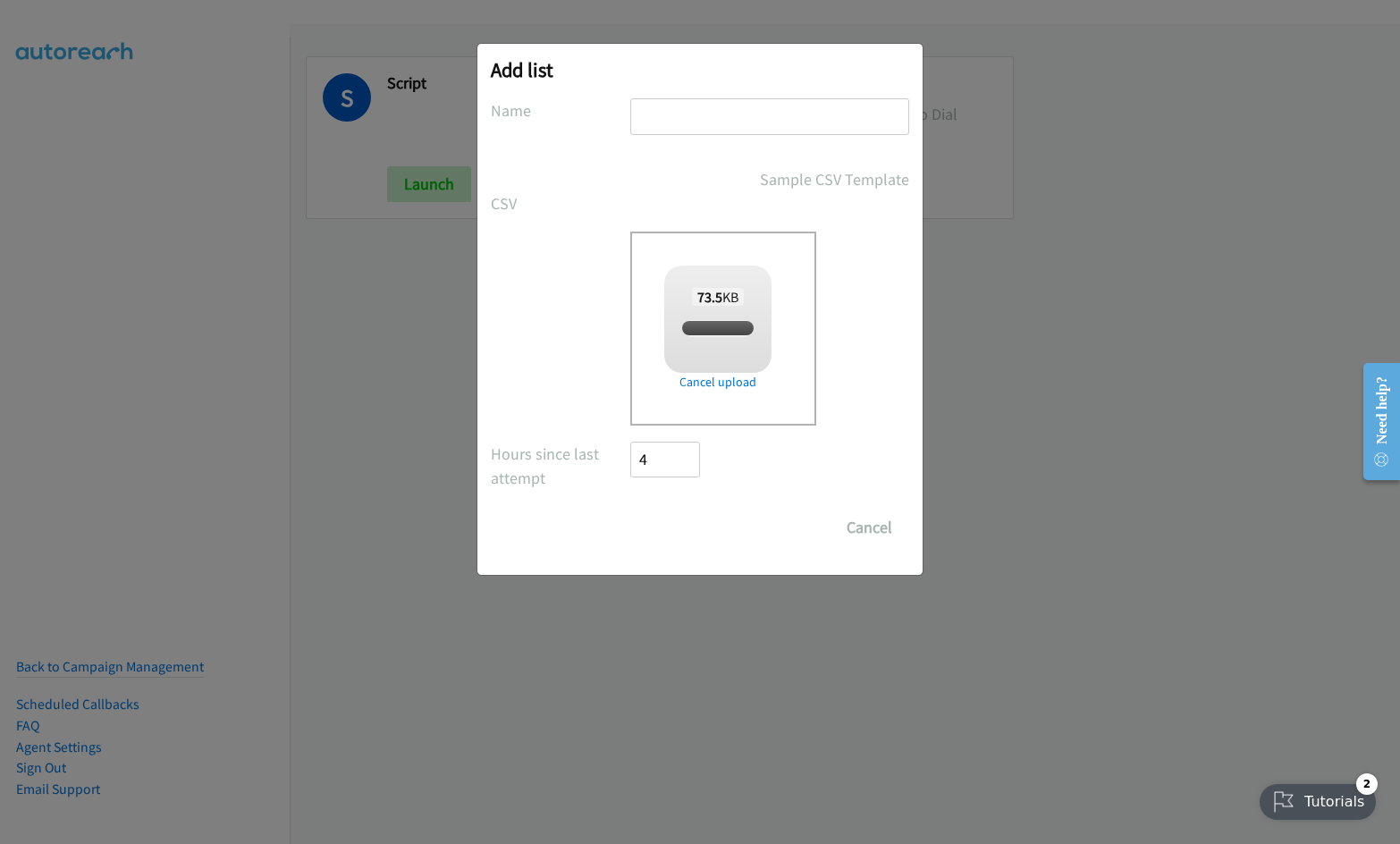
checkbox input "true"
click at [700, 116] on input "text" at bounding box center [769, 117] width 279 height 37
type input "Split"
click at [630, 509] on input "Save List" at bounding box center [677, 527] width 94 height 36
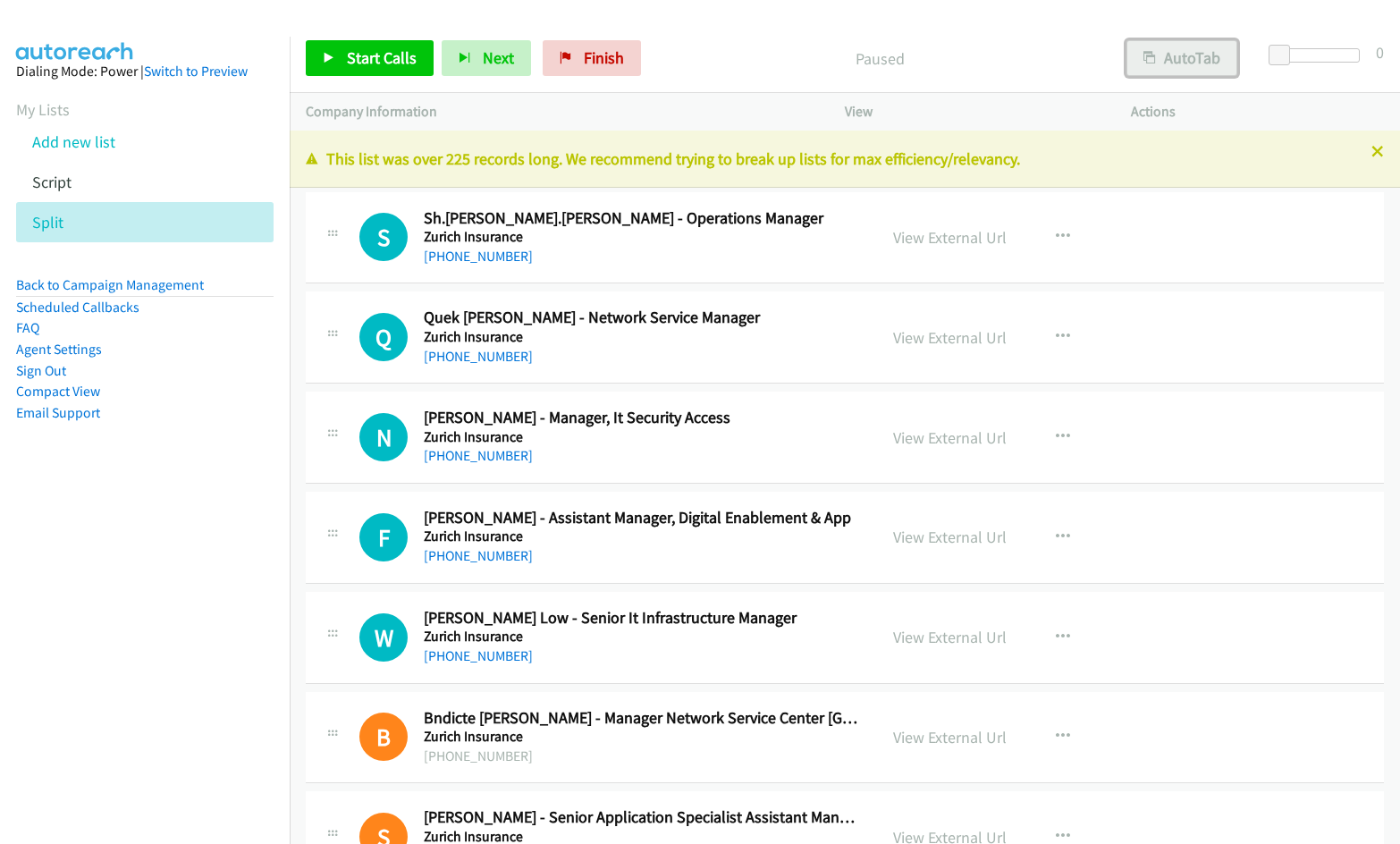
click at [1191, 64] on button "AutoTab" at bounding box center [1182, 58] width 111 height 36
click at [1056, 533] on icon "button" at bounding box center [1062, 537] width 14 height 14
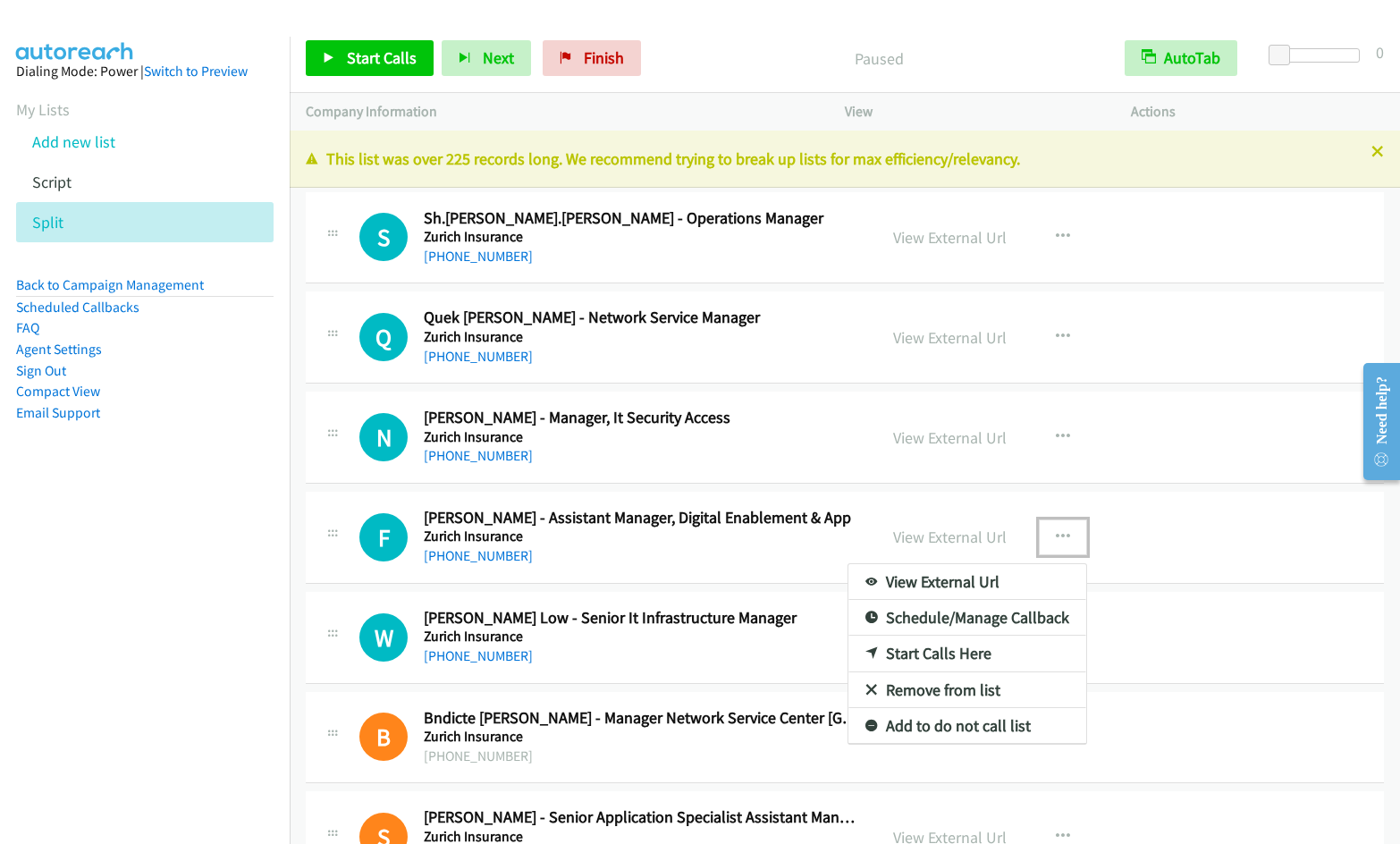
click at [966, 543] on div at bounding box center [700, 422] width 1400 height 844
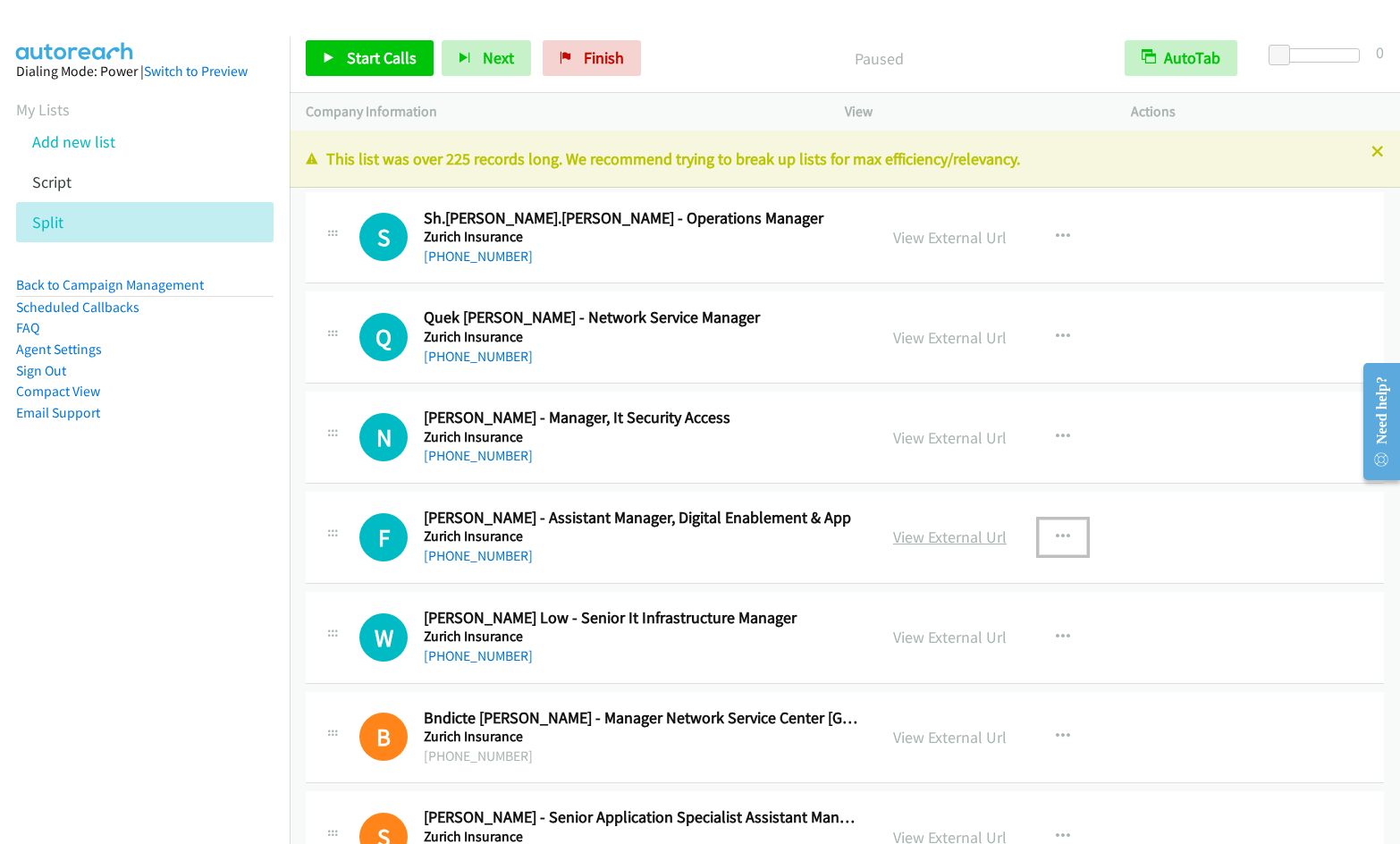
click at [963, 539] on link "View External Url" at bounding box center [950, 537] width 114 height 21
click at [1062, 531] on icon "button" at bounding box center [1062, 537] width 14 height 14
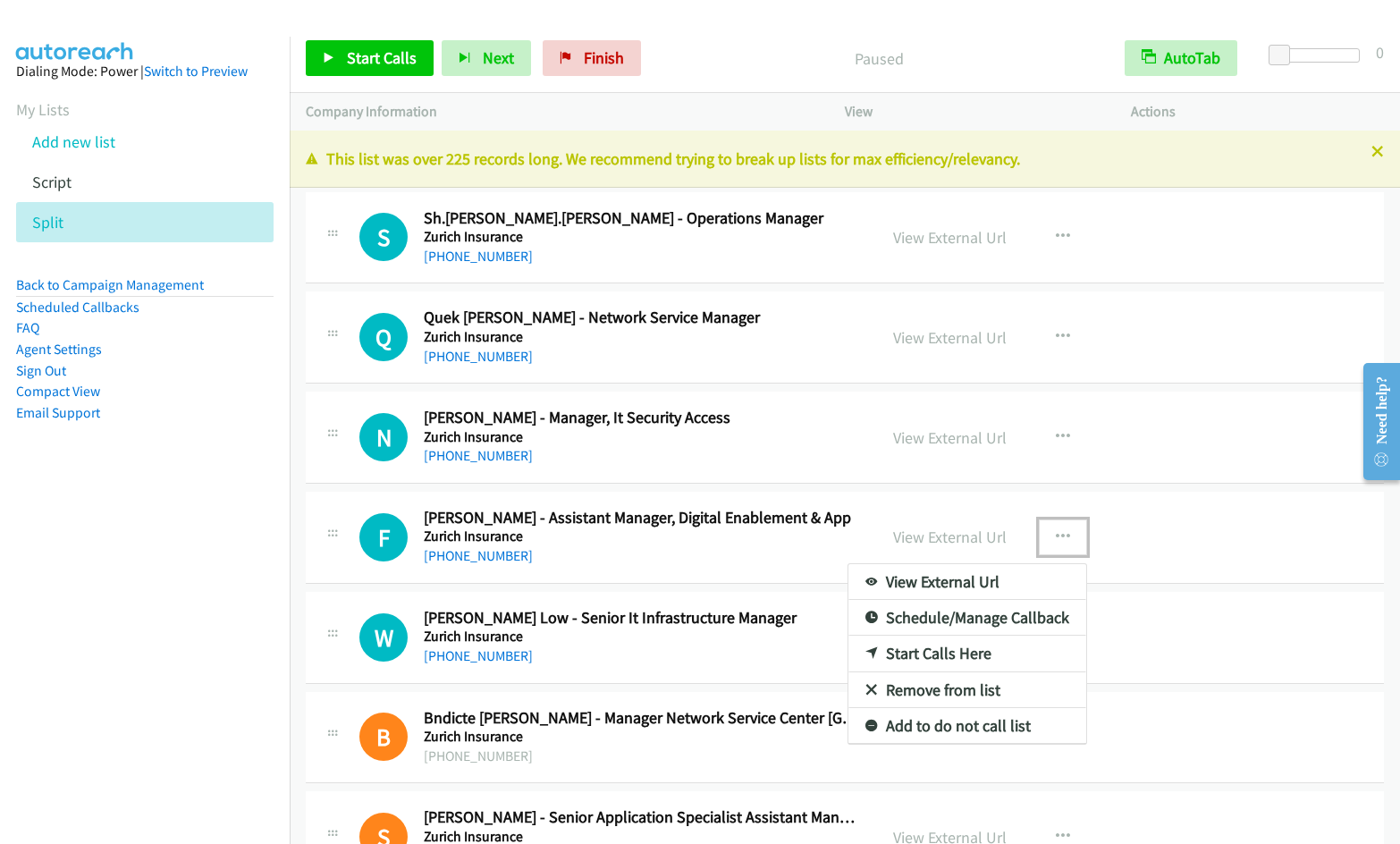
click at [971, 649] on link "Start Calls Here" at bounding box center [967, 653] width 238 height 36
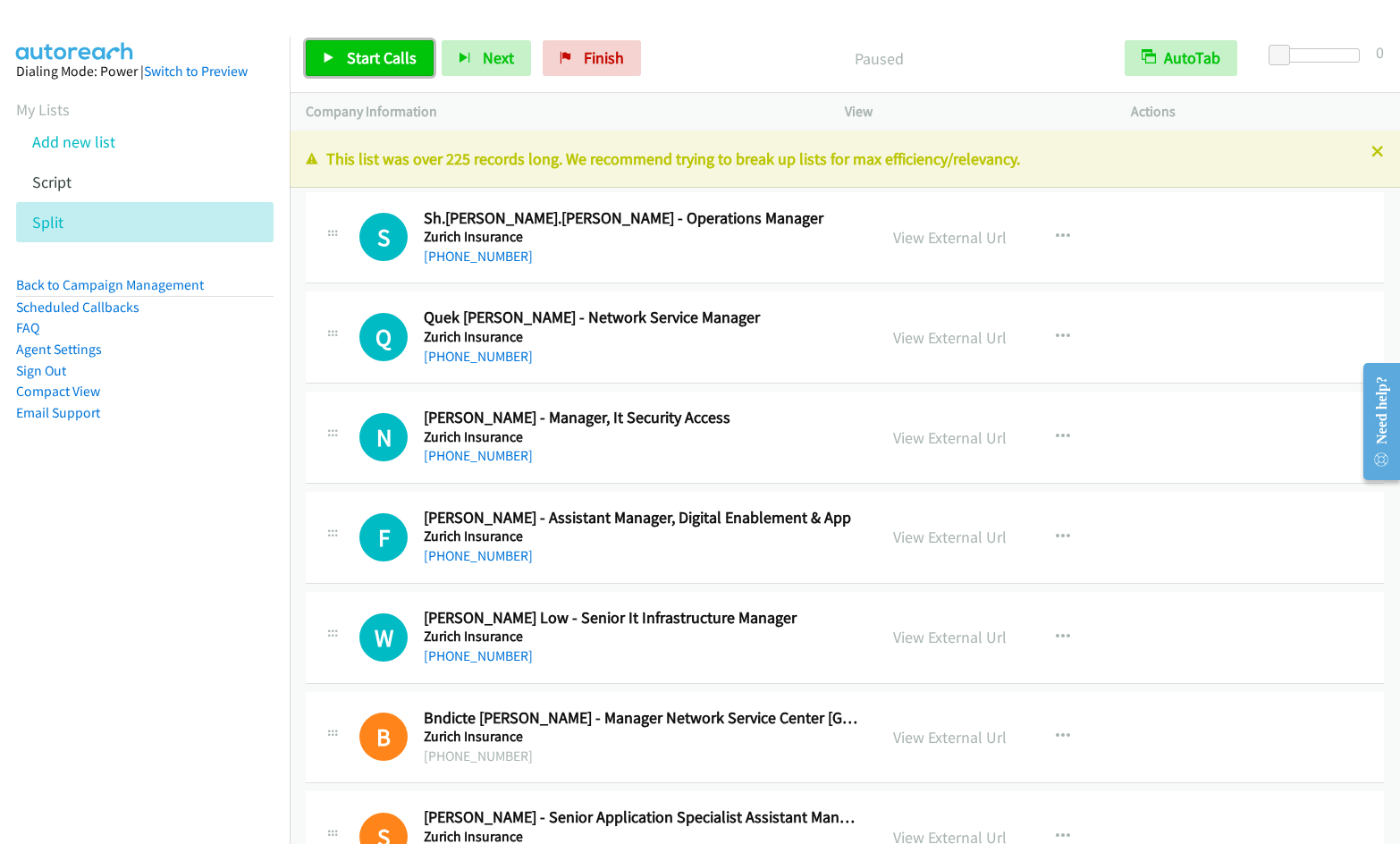
click at [331, 47] on link "Start Calls" at bounding box center [370, 58] width 128 height 36
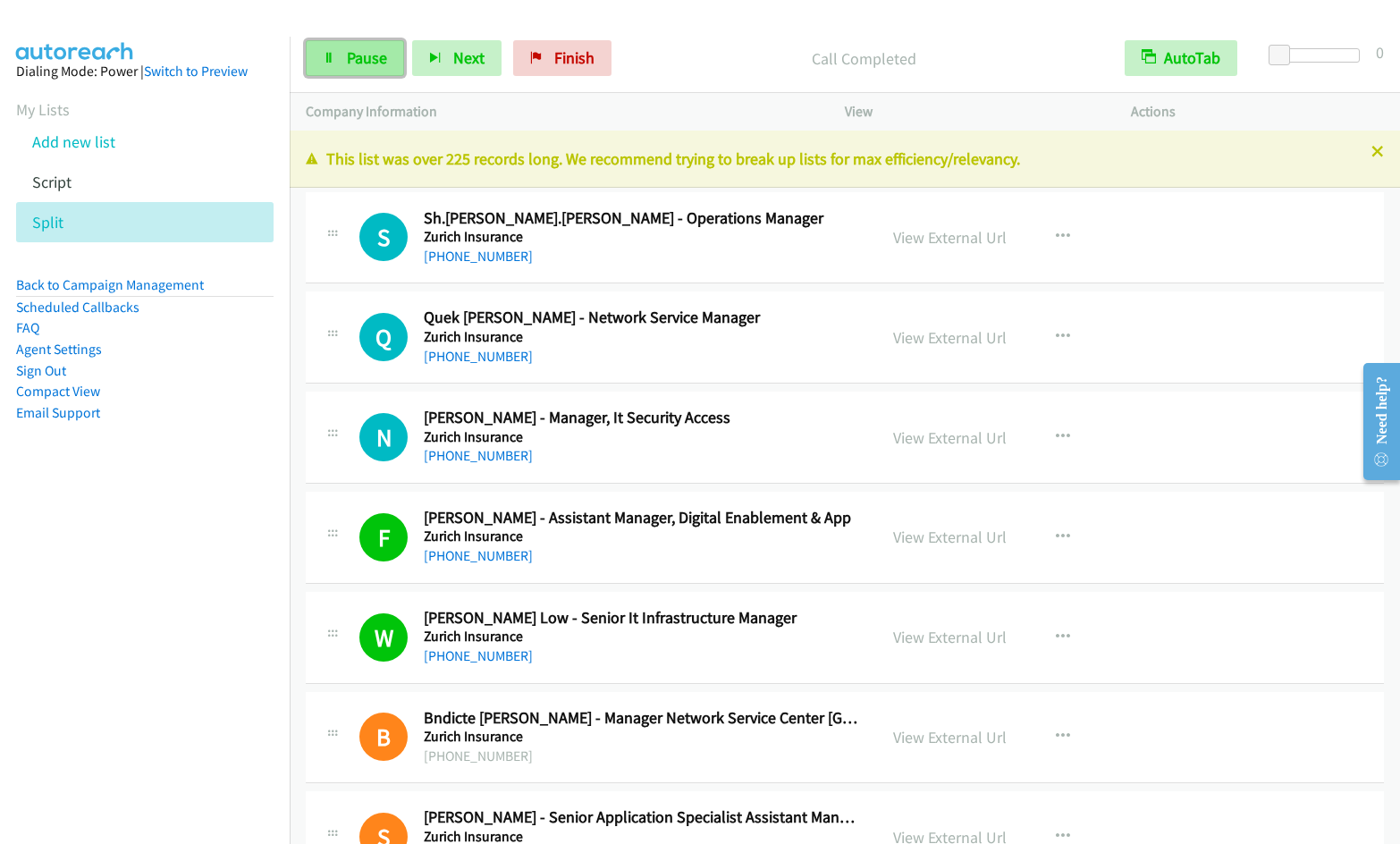
click at [354, 63] on span "Pause" at bounding box center [367, 57] width 40 height 21
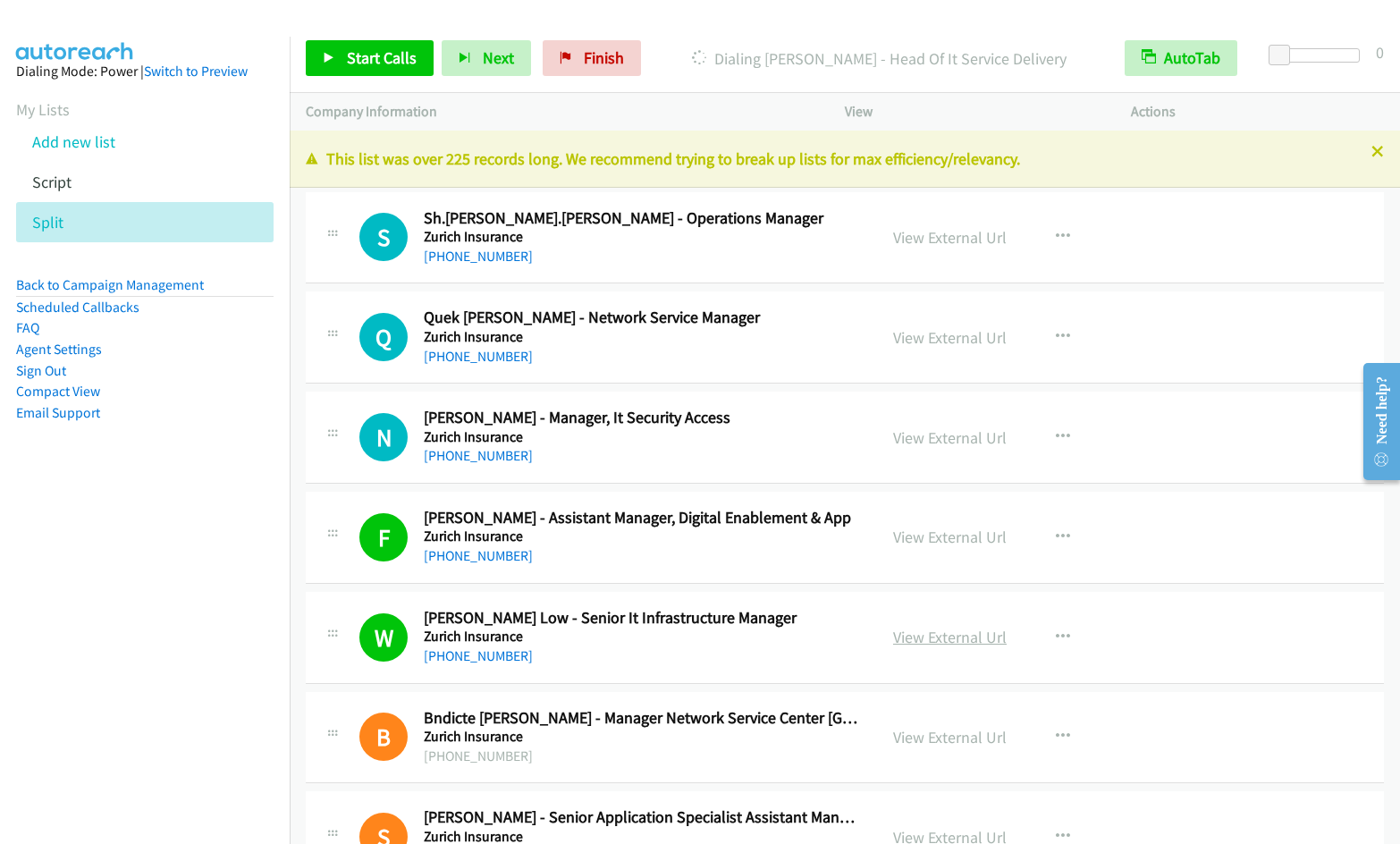
click at [961, 641] on link "View External Url" at bounding box center [950, 636] width 114 height 21
click at [374, 49] on span "Start Calls" at bounding box center [382, 57] width 70 height 21
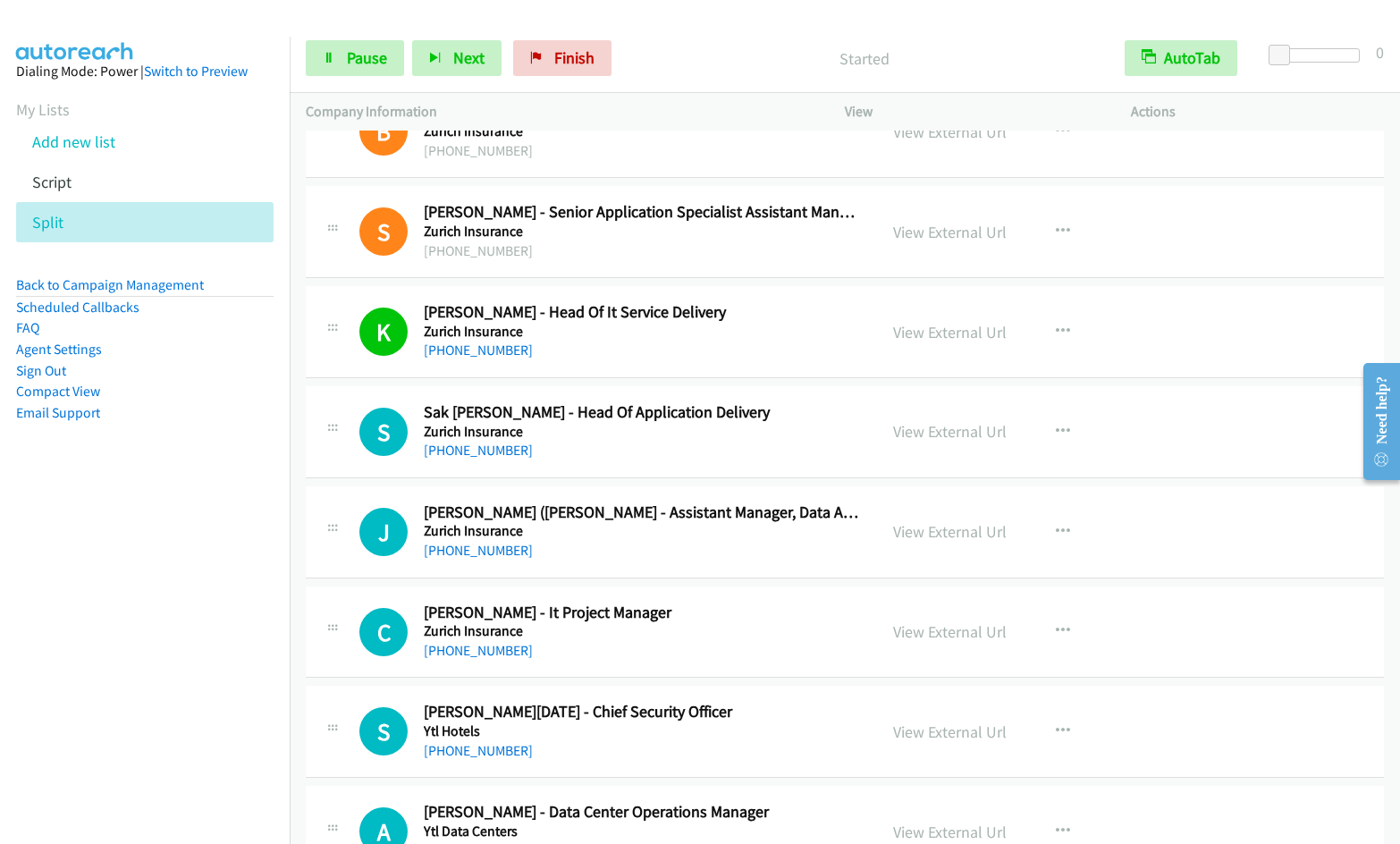
scroll to position [758, 0]
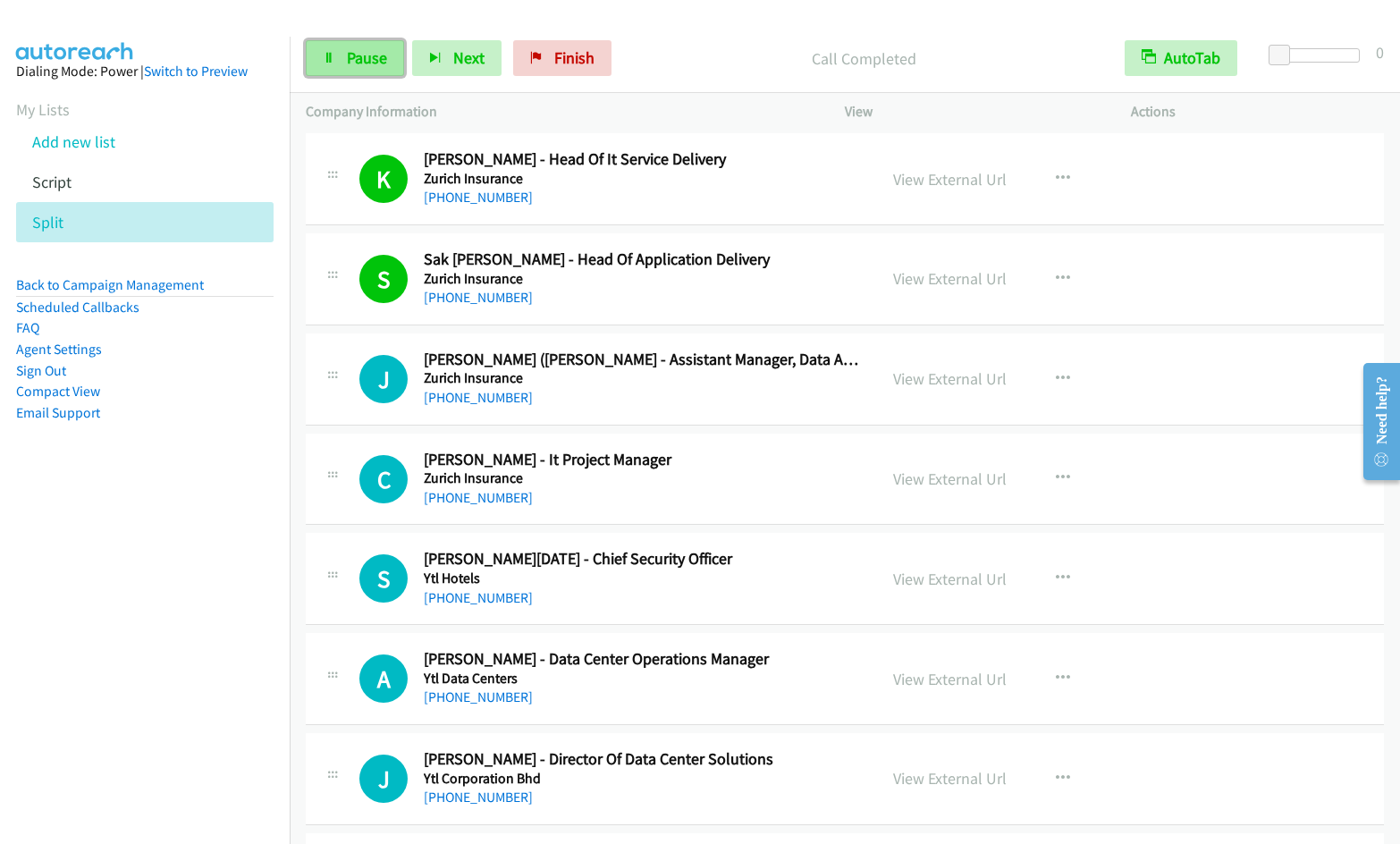
click at [390, 62] on link "Pause" at bounding box center [354, 58] width 99 height 36
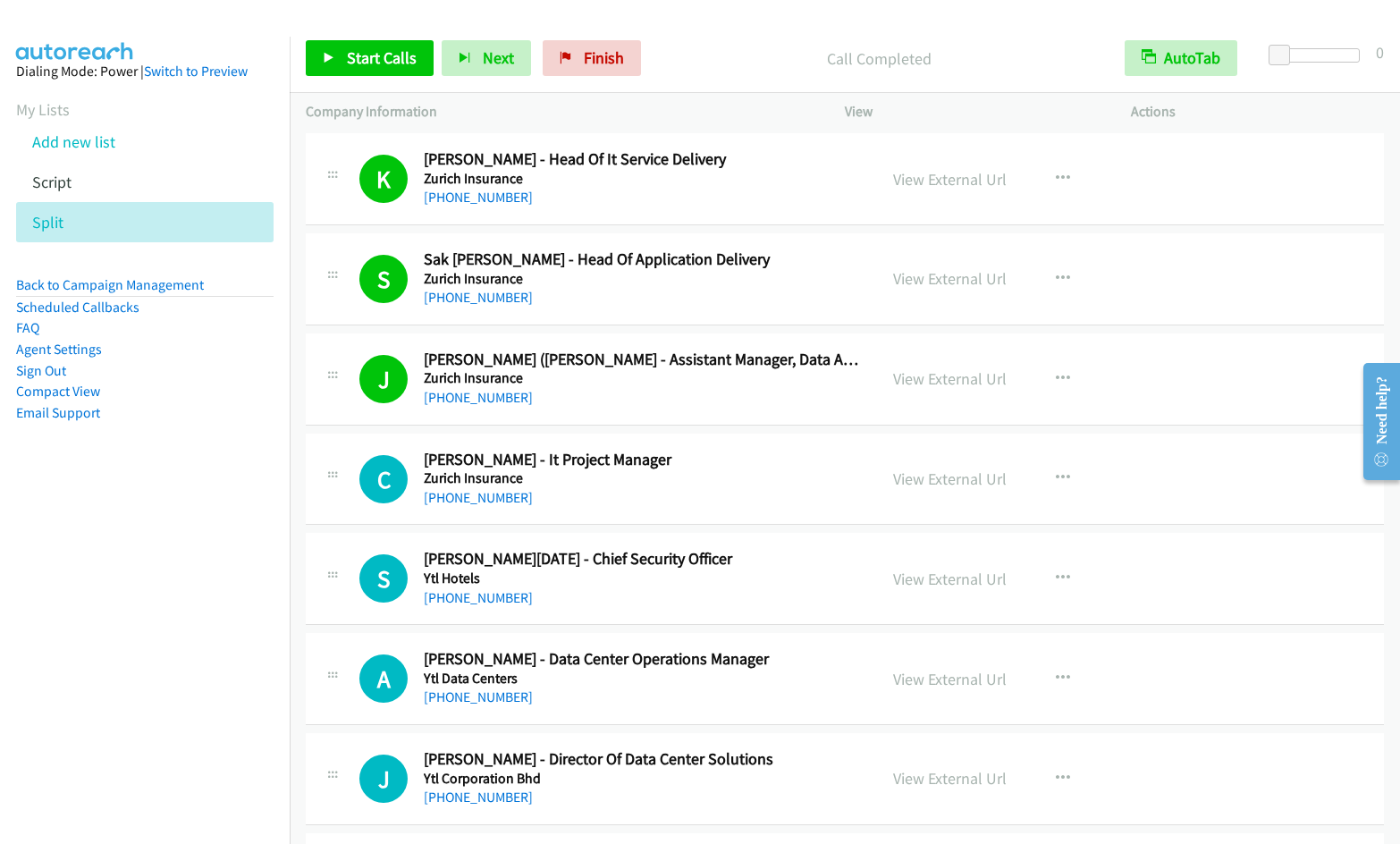
drag, startPoint x: 954, startPoint y: 274, endPoint x: 1161, endPoint y: 706, distance: 479.0
click at [945, 276] on link "View External Url" at bounding box center [950, 278] width 114 height 21
click at [371, 50] on span "Start Calls" at bounding box center [382, 57] width 70 height 21
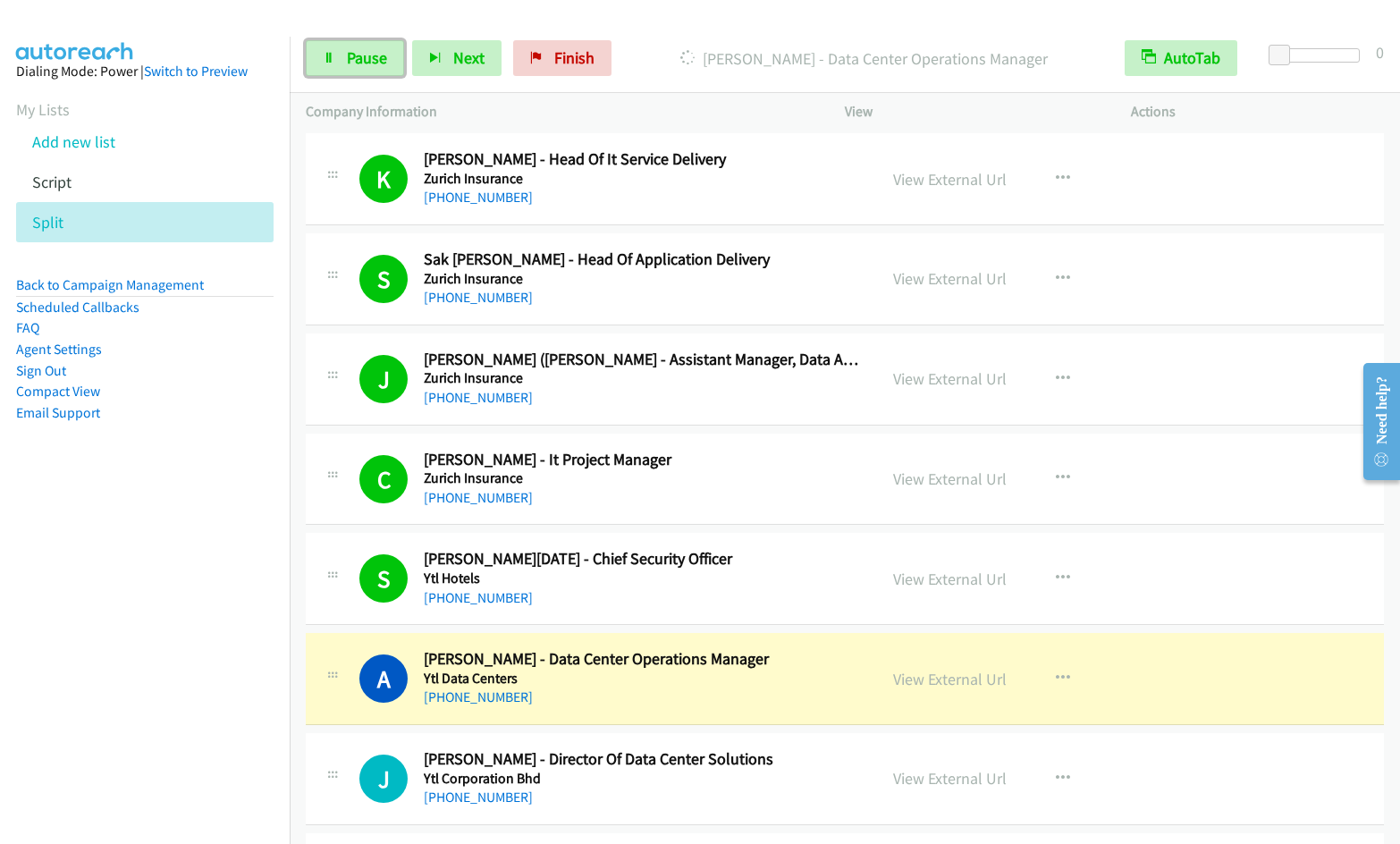
drag, startPoint x: 348, startPoint y: 53, endPoint x: 1287, endPoint y: 86, distance: 939.6
click at [348, 55] on span "Pause" at bounding box center [367, 57] width 40 height 21
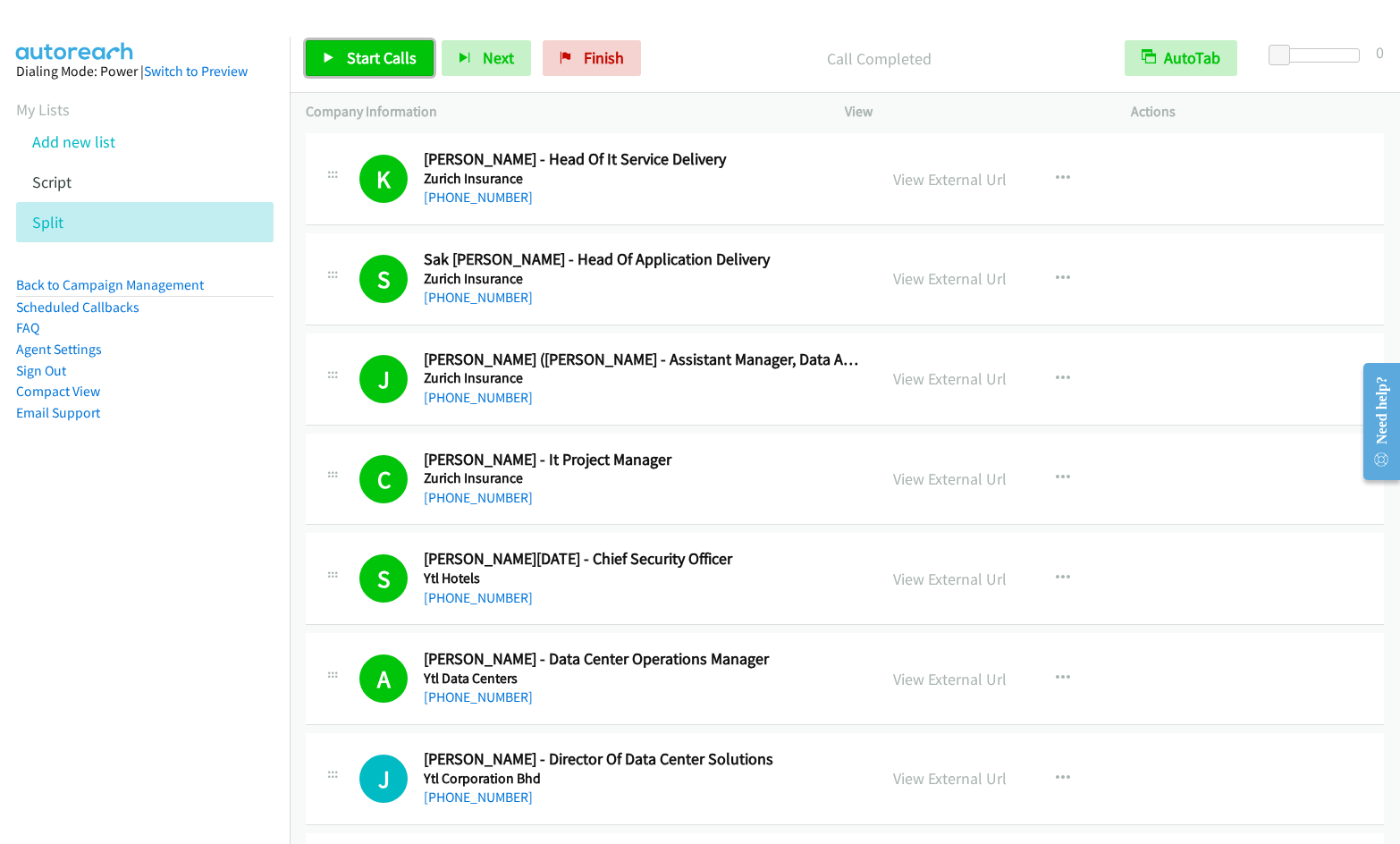
click at [356, 59] on span "Start Calls" at bounding box center [382, 57] width 70 height 21
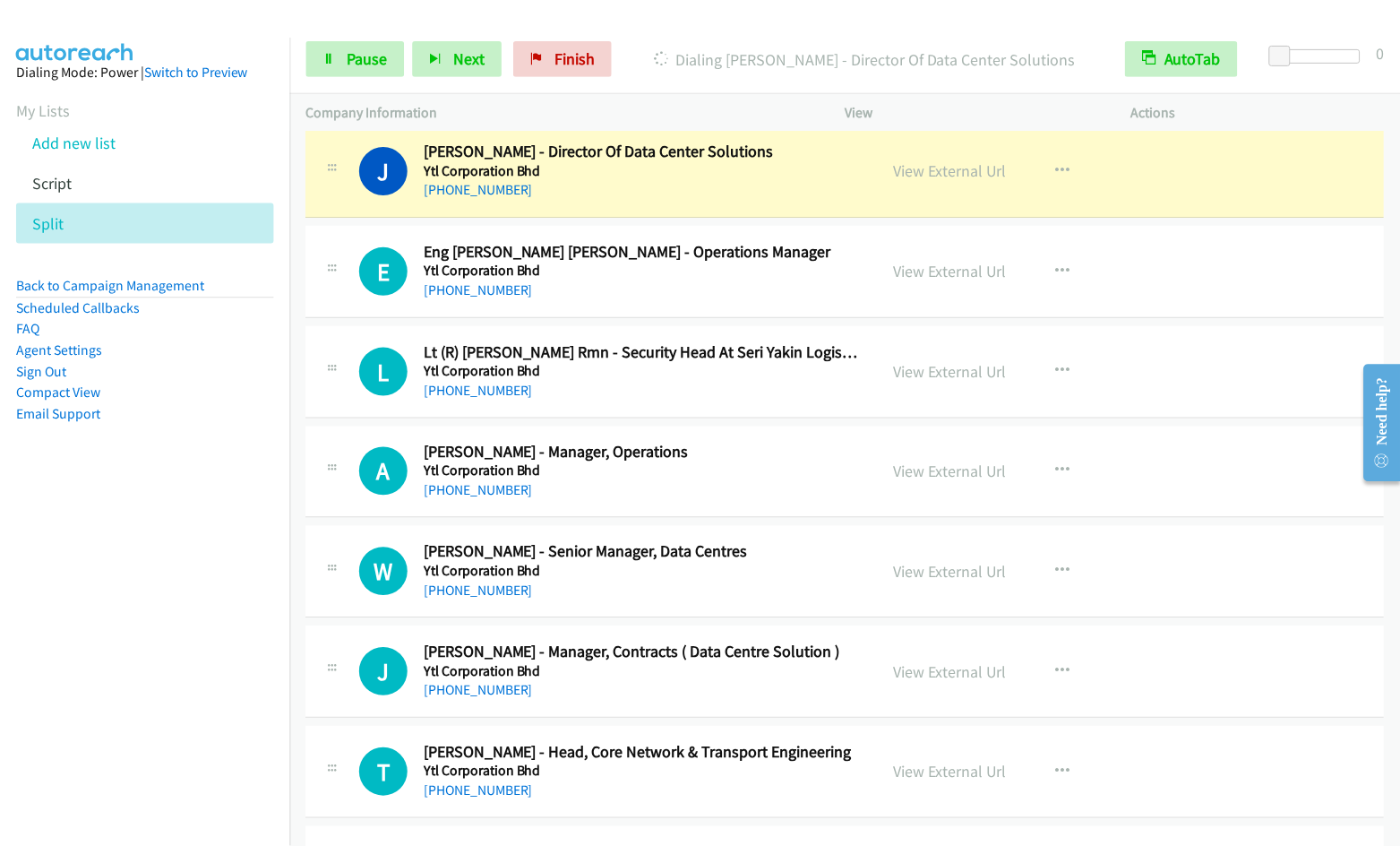
scroll to position [1358, 0]
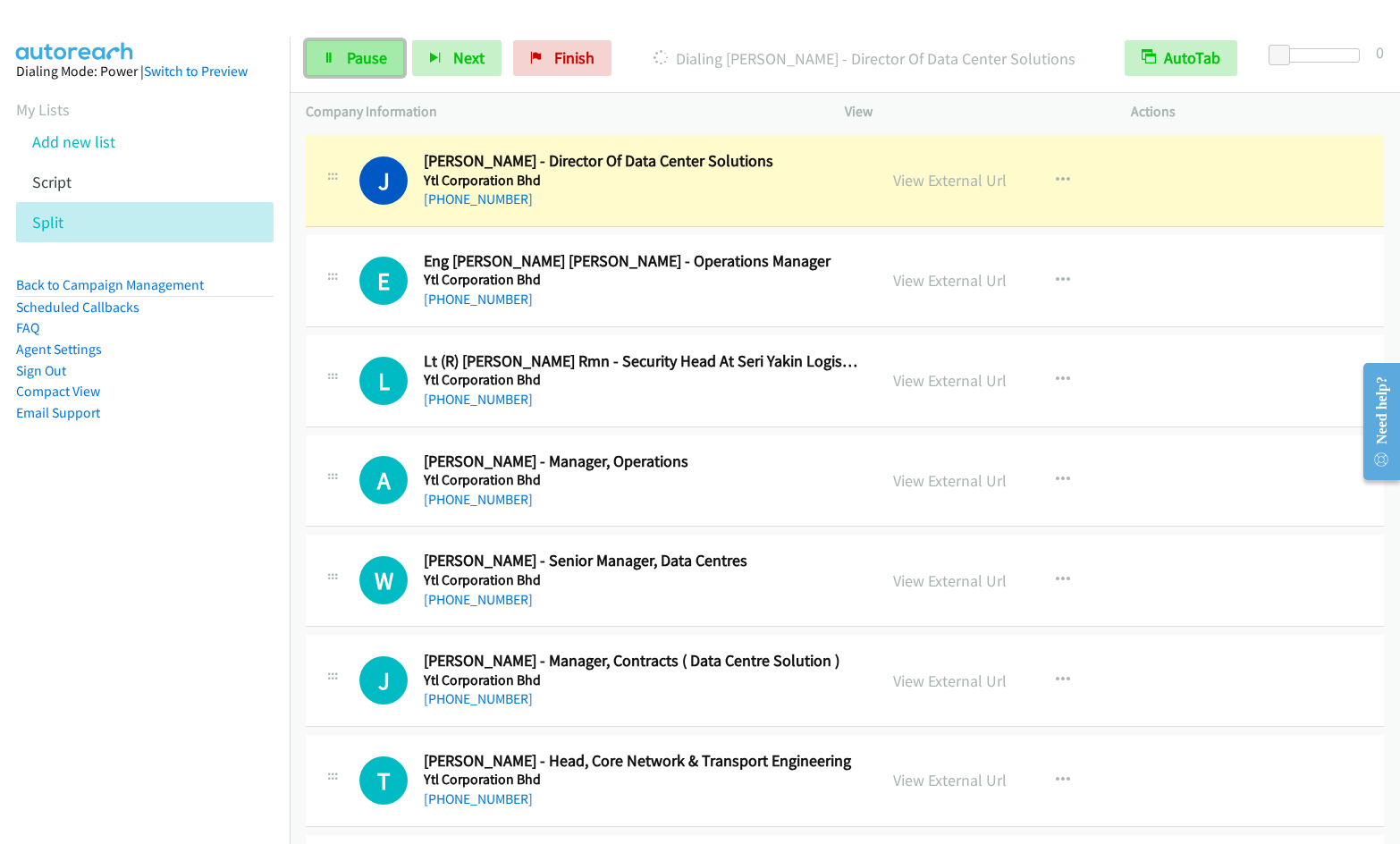
click at [336, 60] on link "Pause" at bounding box center [354, 58] width 99 height 36
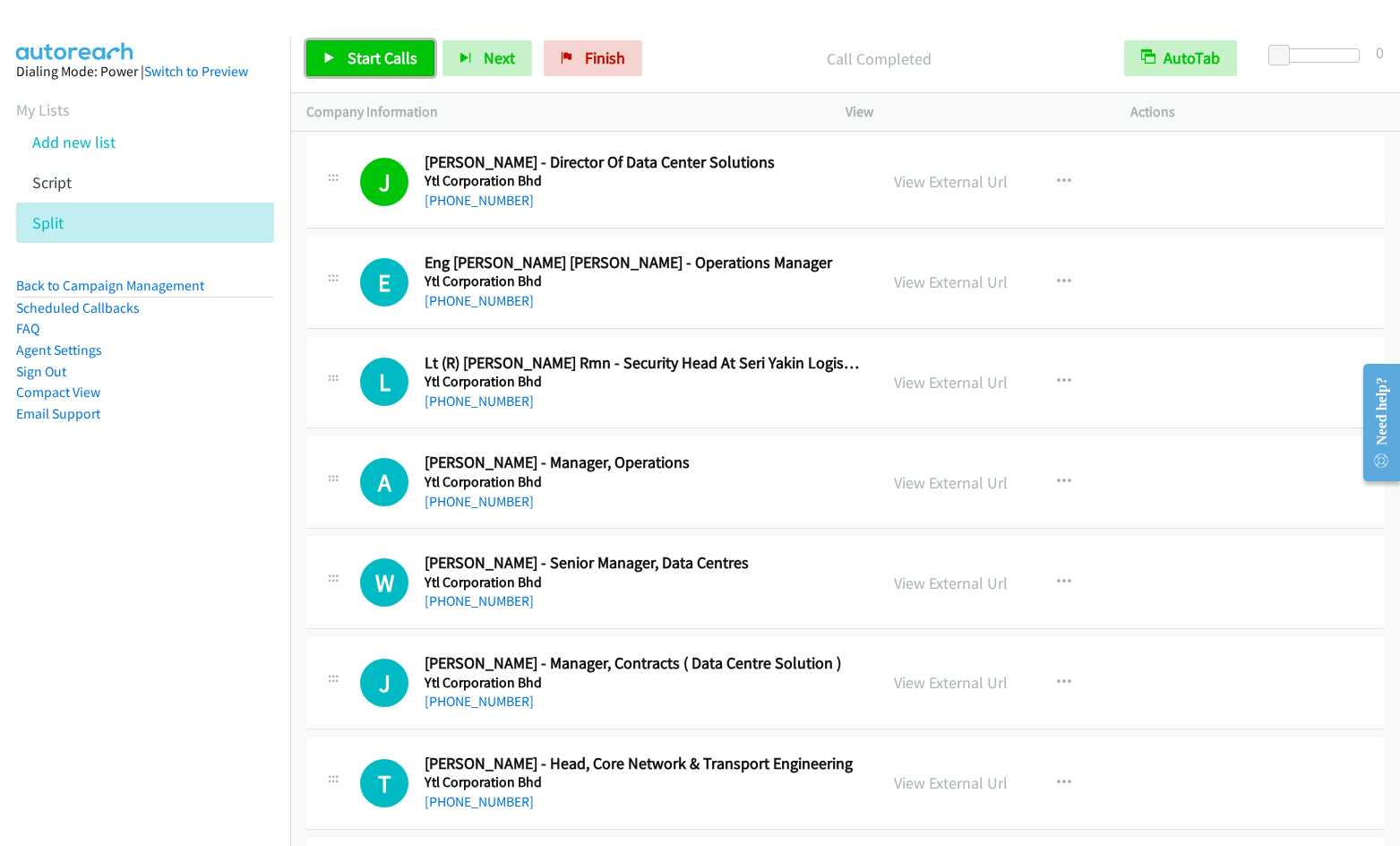
click at [359, 63] on span "Start Calls" at bounding box center [383, 57] width 70 height 21
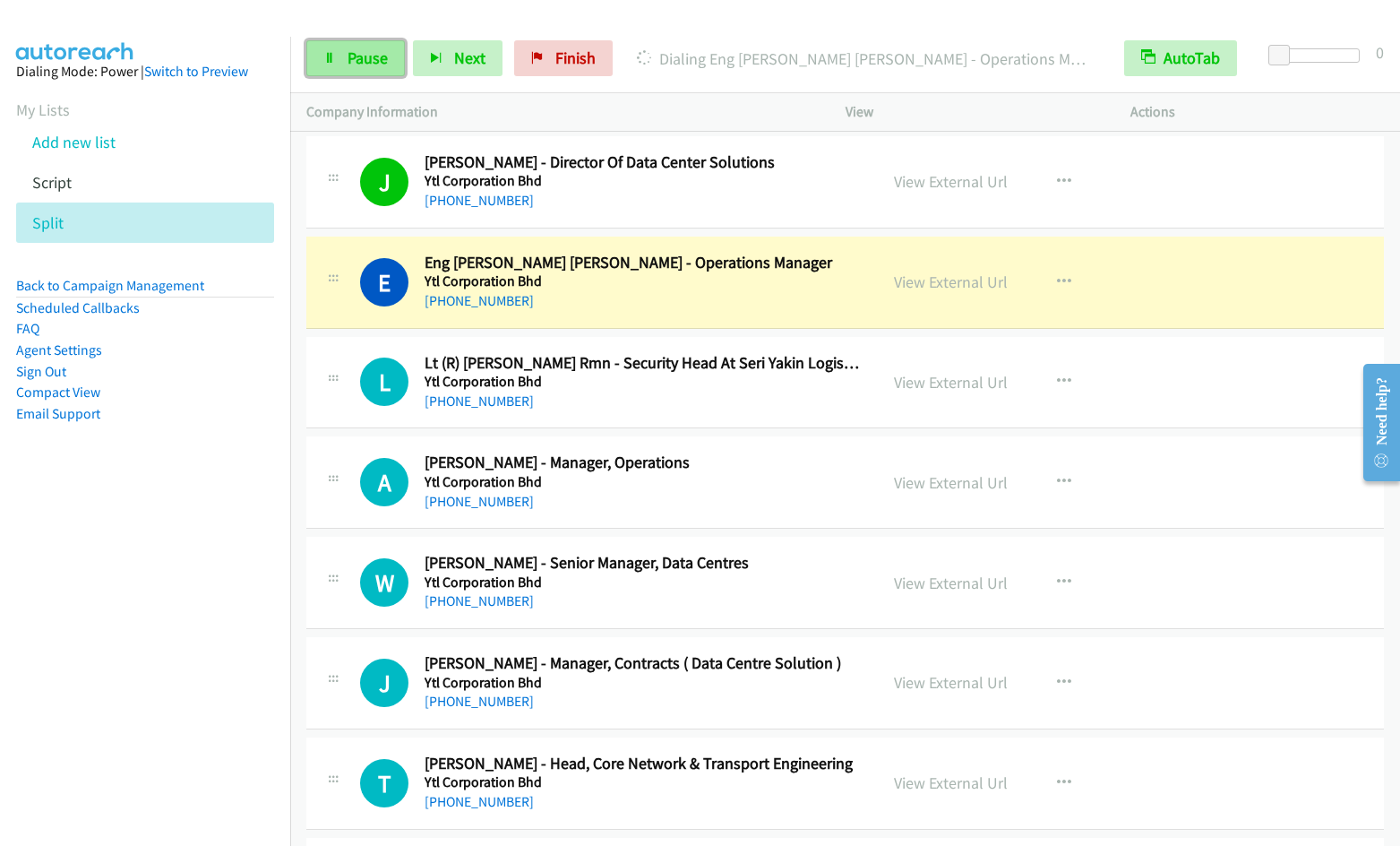
click at [336, 51] on link "Pause" at bounding box center [355, 58] width 99 height 36
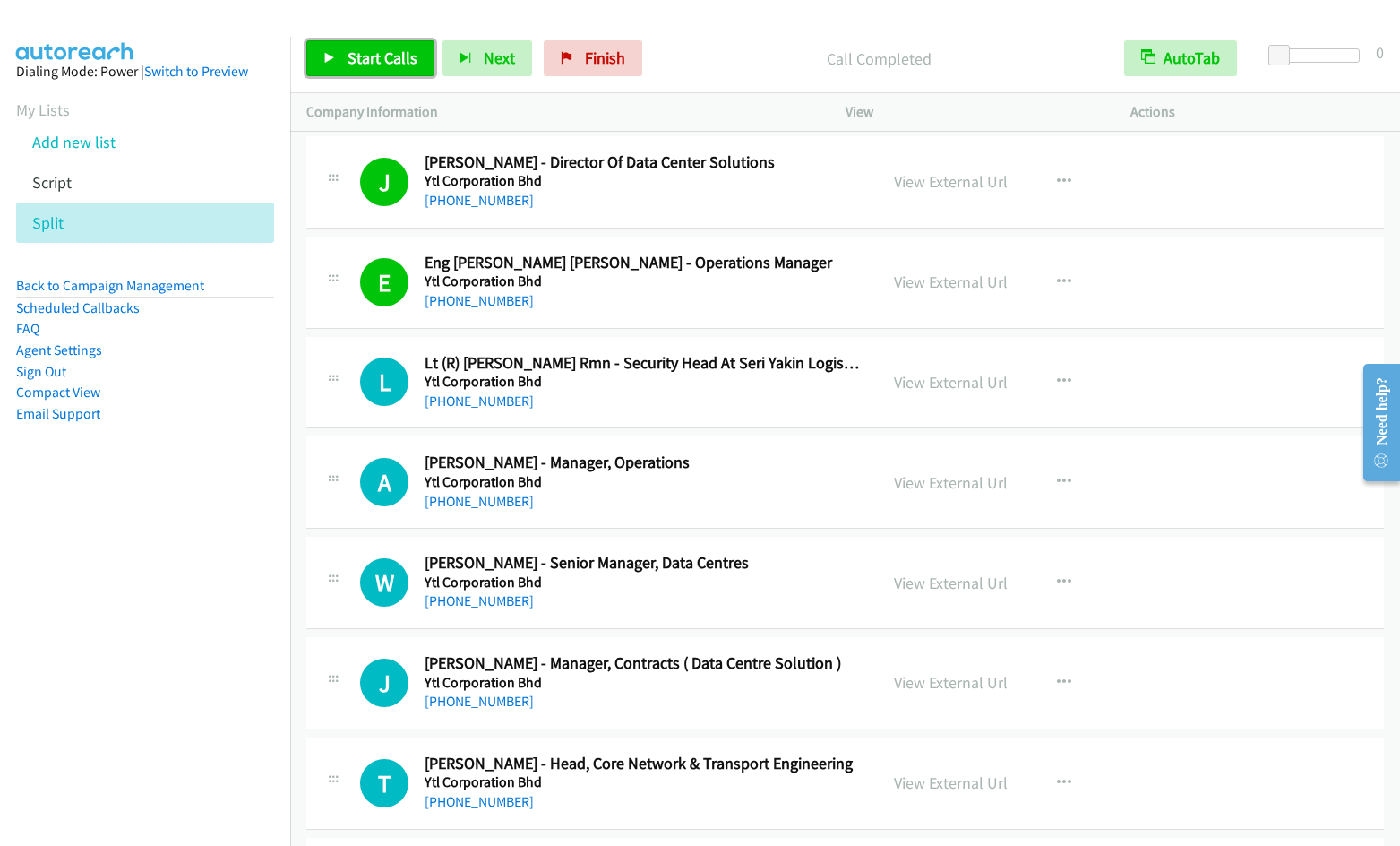
click at [343, 70] on link "Start Calls" at bounding box center [370, 58] width 128 height 36
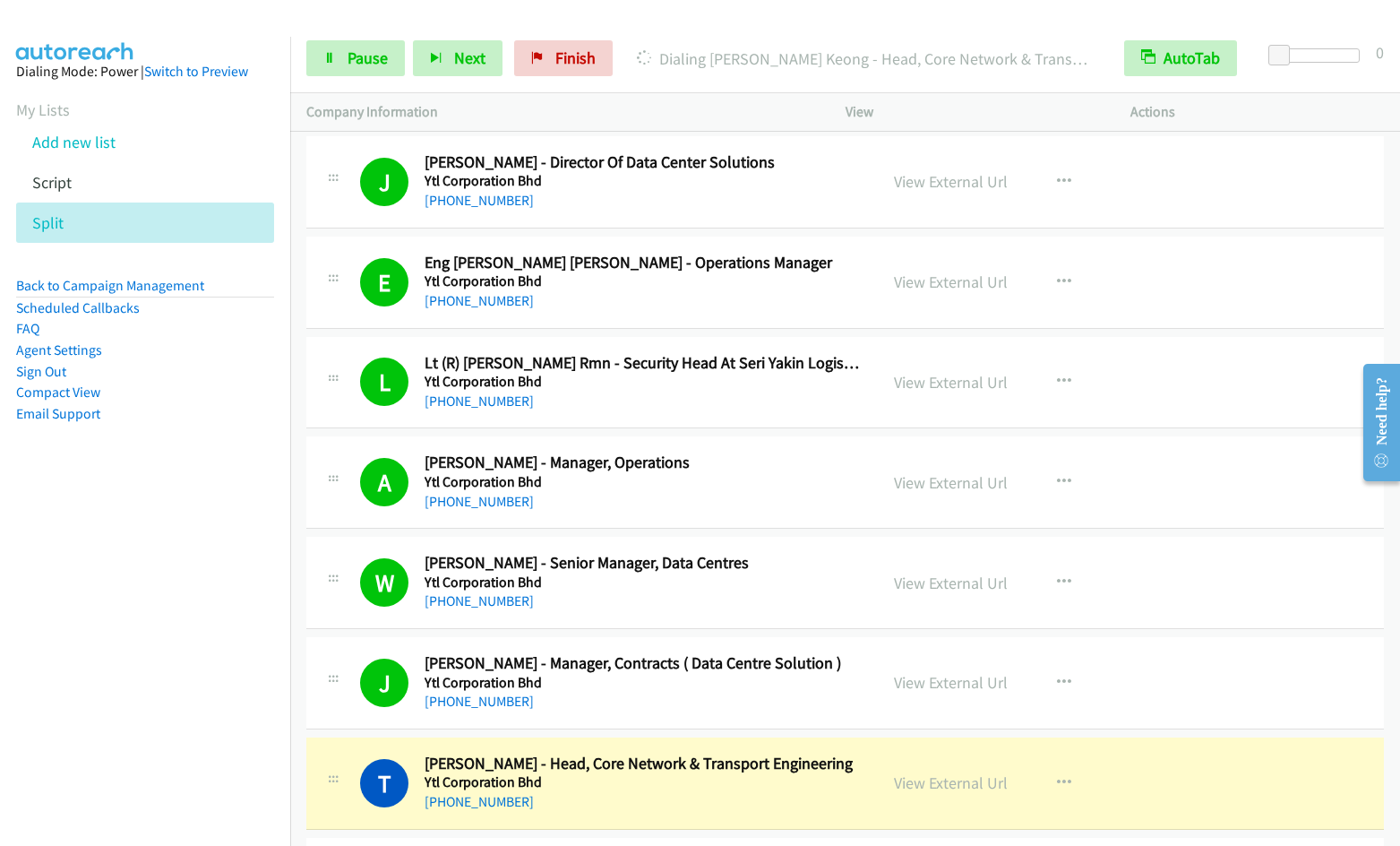
scroll to position [1972, 0]
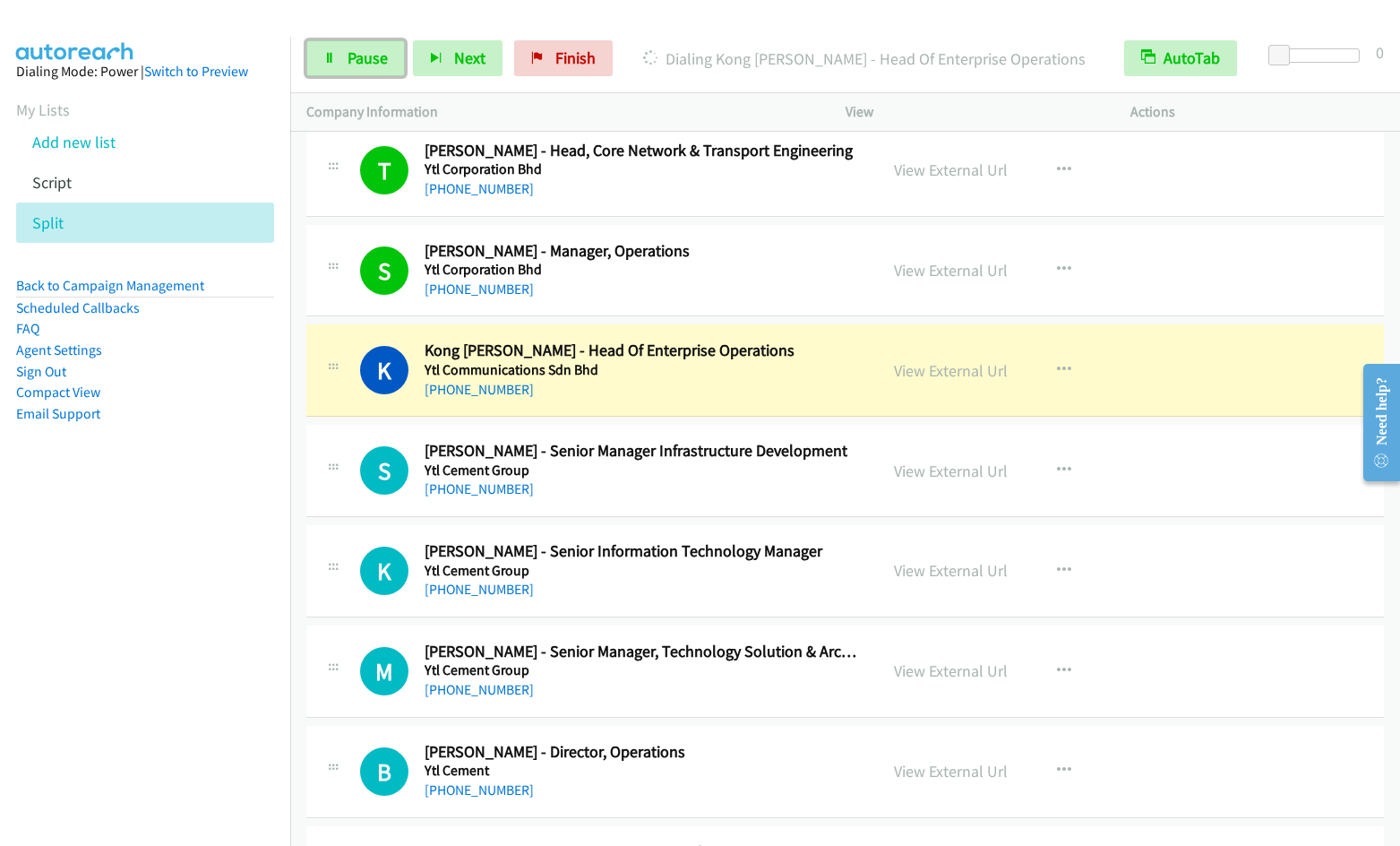
click at [366, 64] on span "Pause" at bounding box center [367, 57] width 41 height 21
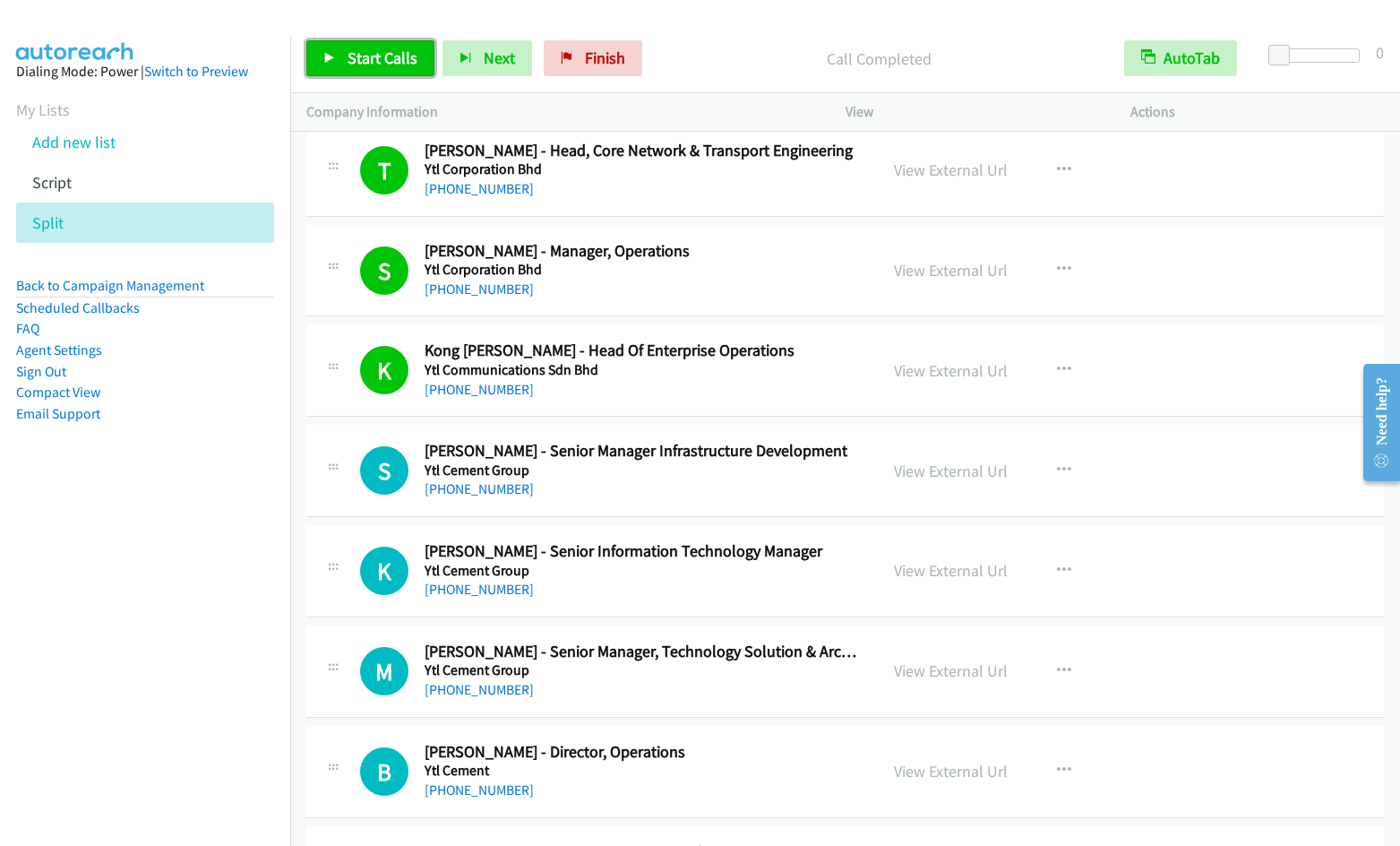
click at [362, 55] on span "Start Calls" at bounding box center [383, 57] width 70 height 21
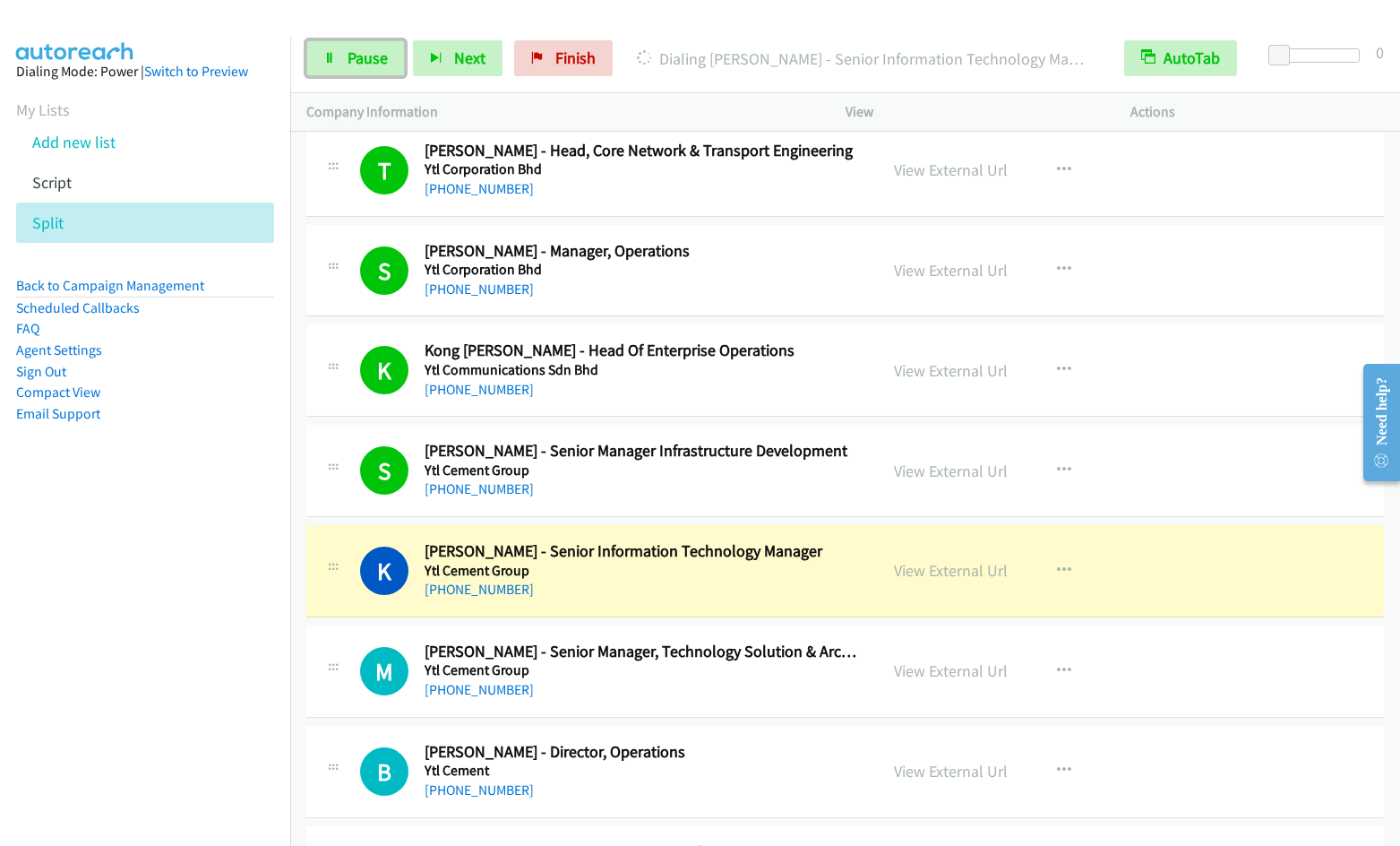
drag, startPoint x: 373, startPoint y: 60, endPoint x: 535, endPoint y: 10, distance: 169.5
click at [374, 60] on span "Pause" at bounding box center [367, 57] width 41 height 21
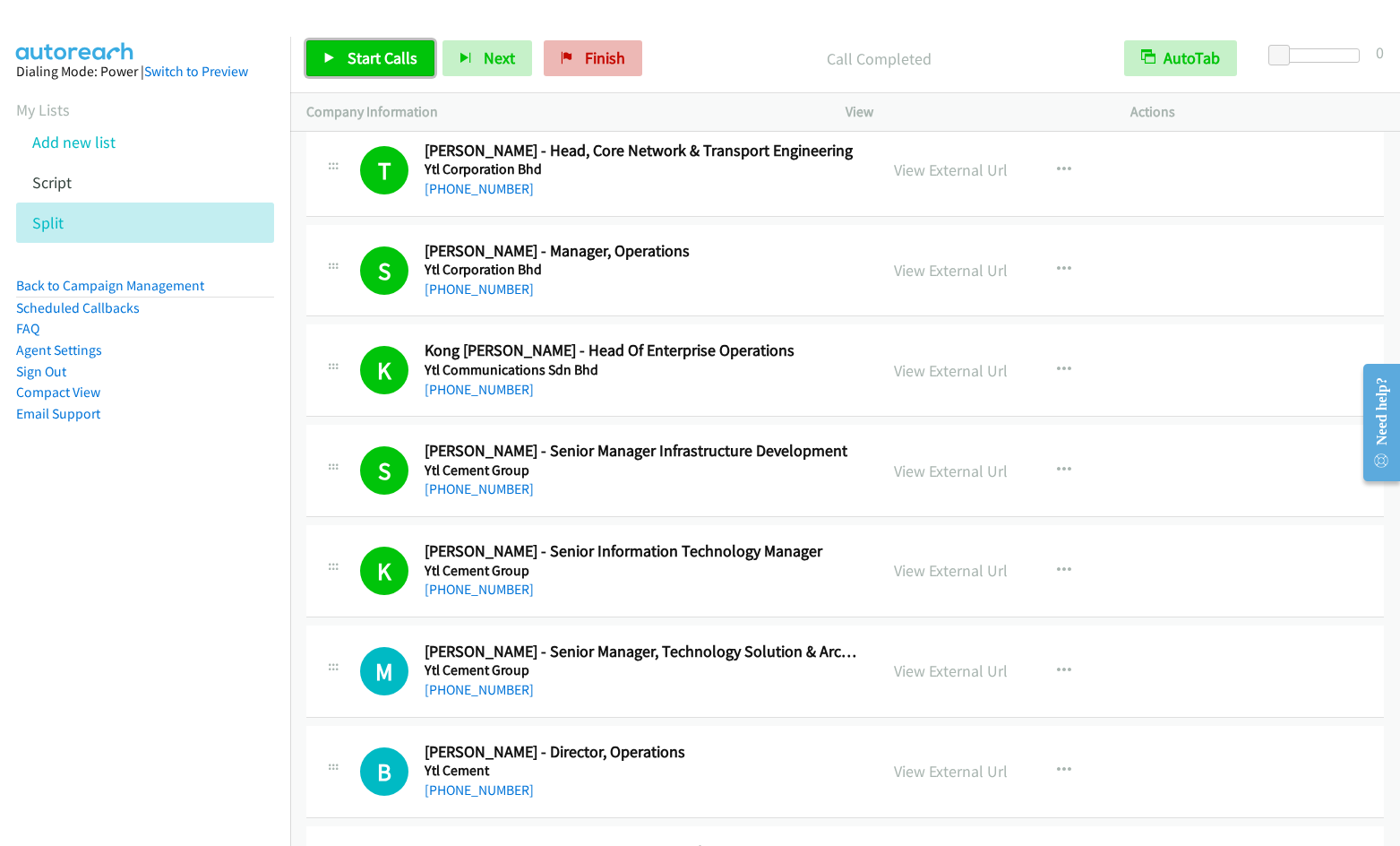
drag, startPoint x: 381, startPoint y: 60, endPoint x: 605, endPoint y: 62, distance: 224.0
click at [383, 62] on span "Start Calls" at bounding box center [383, 57] width 70 height 21
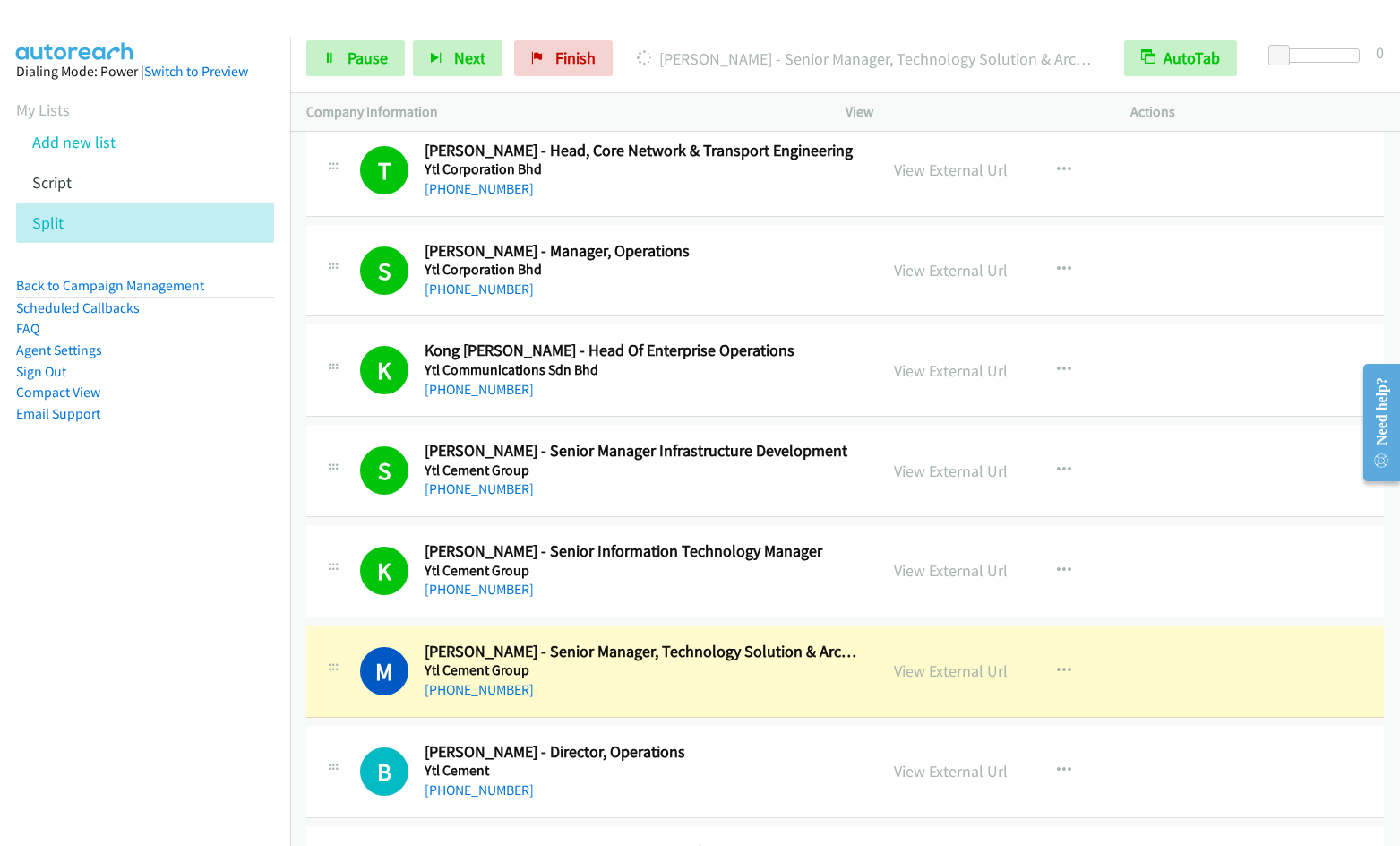
scroll to position [2584, 0]
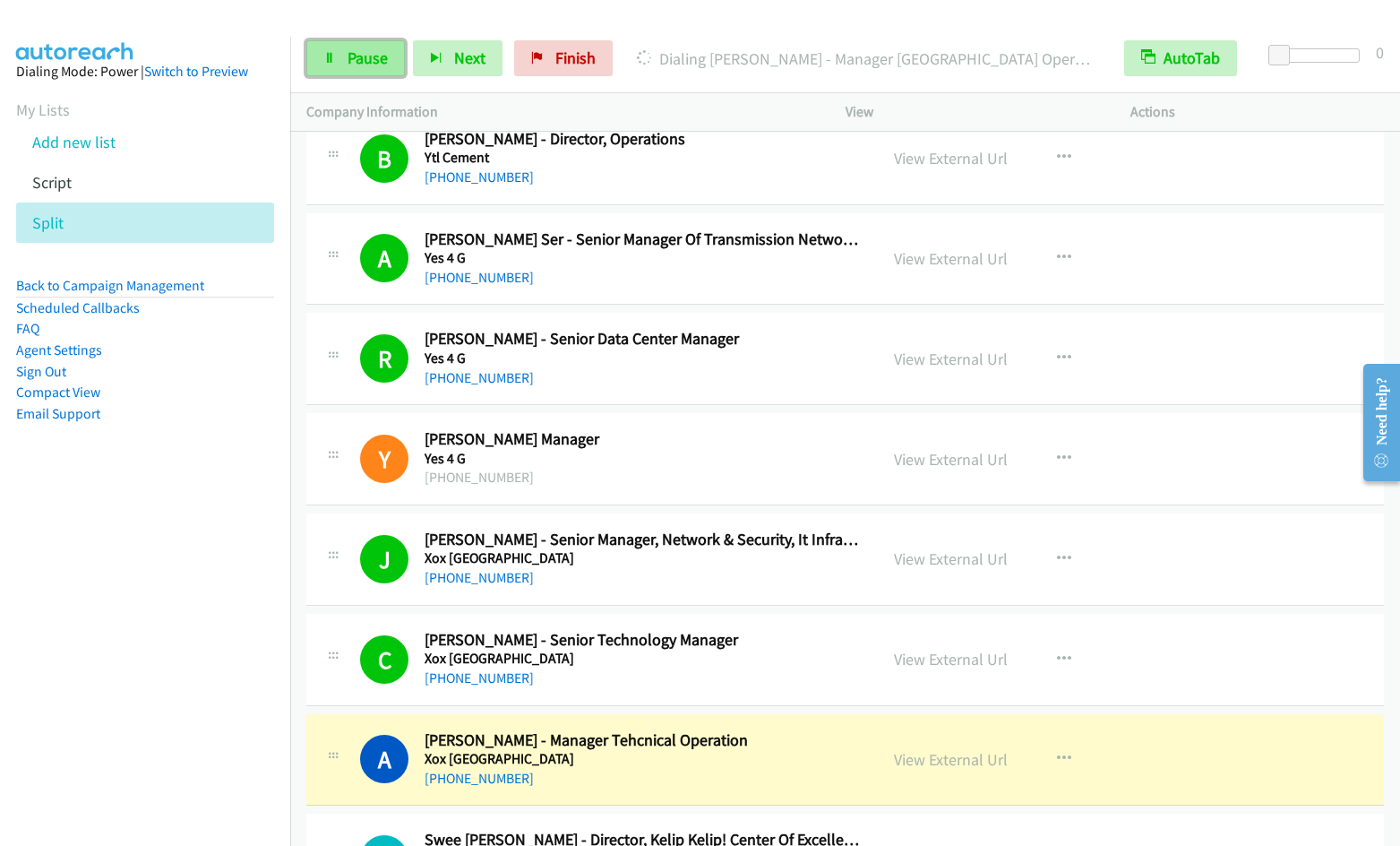
click at [373, 59] on span "Pause" at bounding box center [367, 57] width 41 height 21
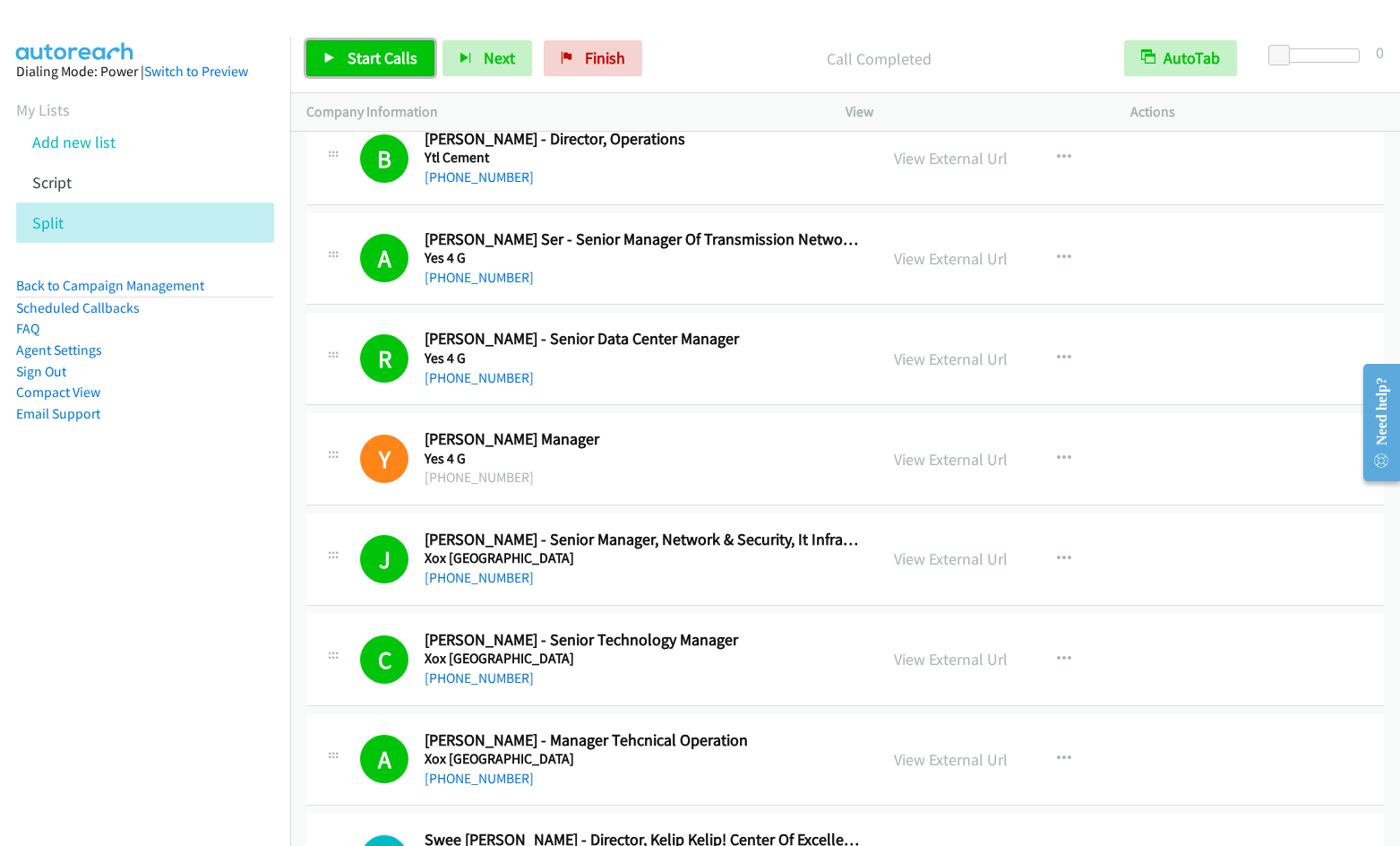
click at [356, 50] on span "Start Calls" at bounding box center [383, 57] width 70 height 21
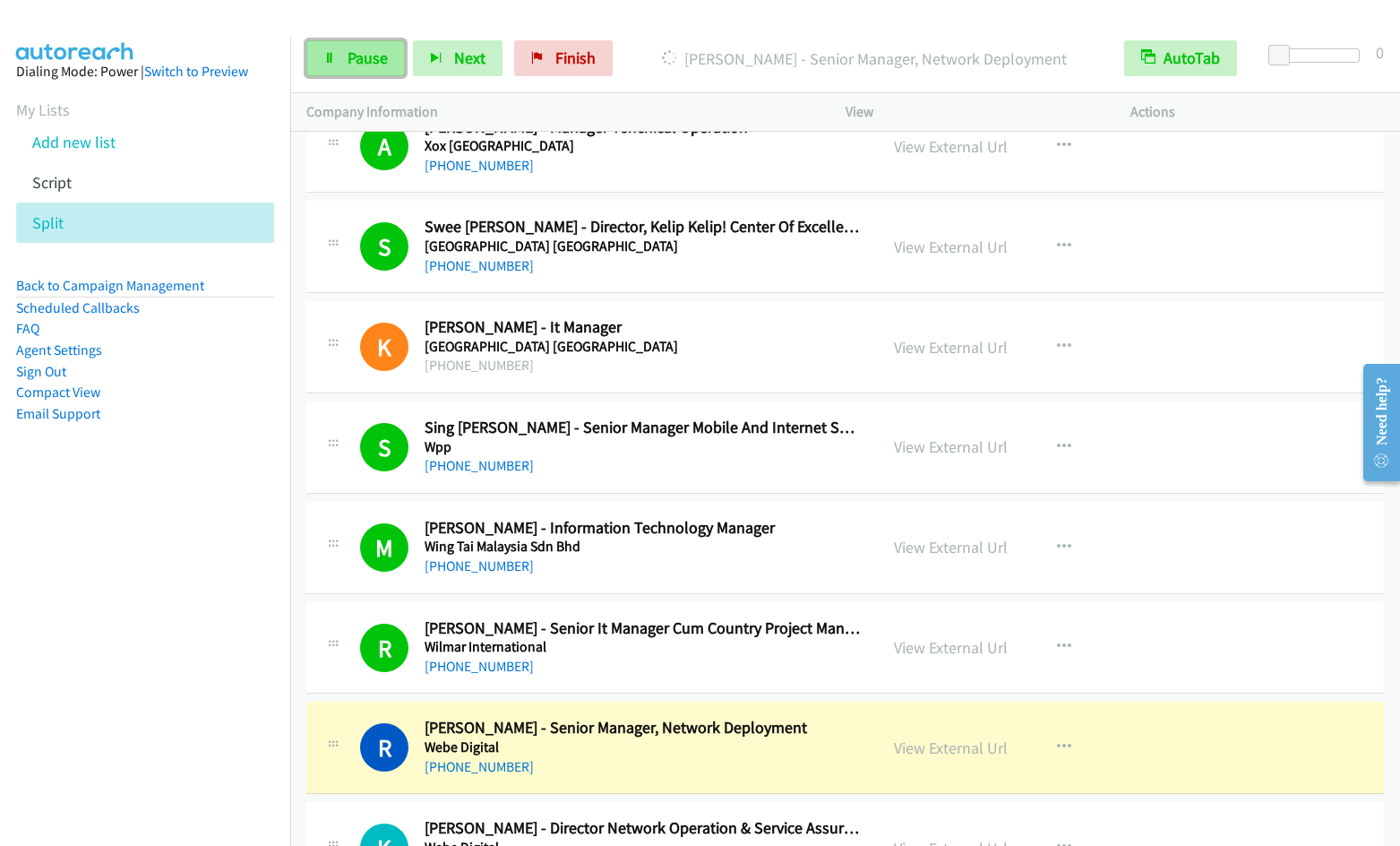
click at [363, 58] on span "Pause" at bounding box center [367, 57] width 41 height 21
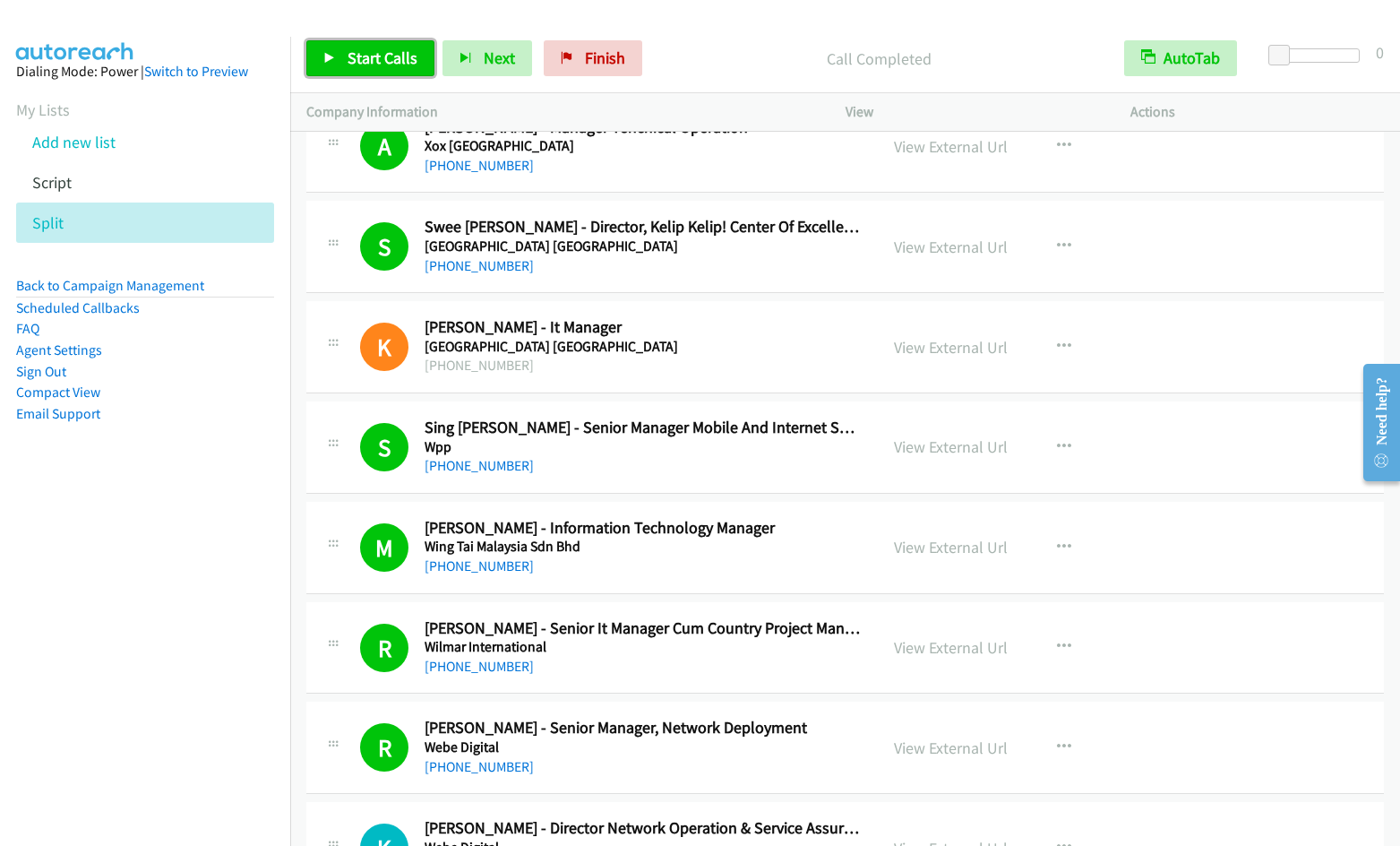
click at [348, 67] on span "Start Calls" at bounding box center [383, 57] width 70 height 21
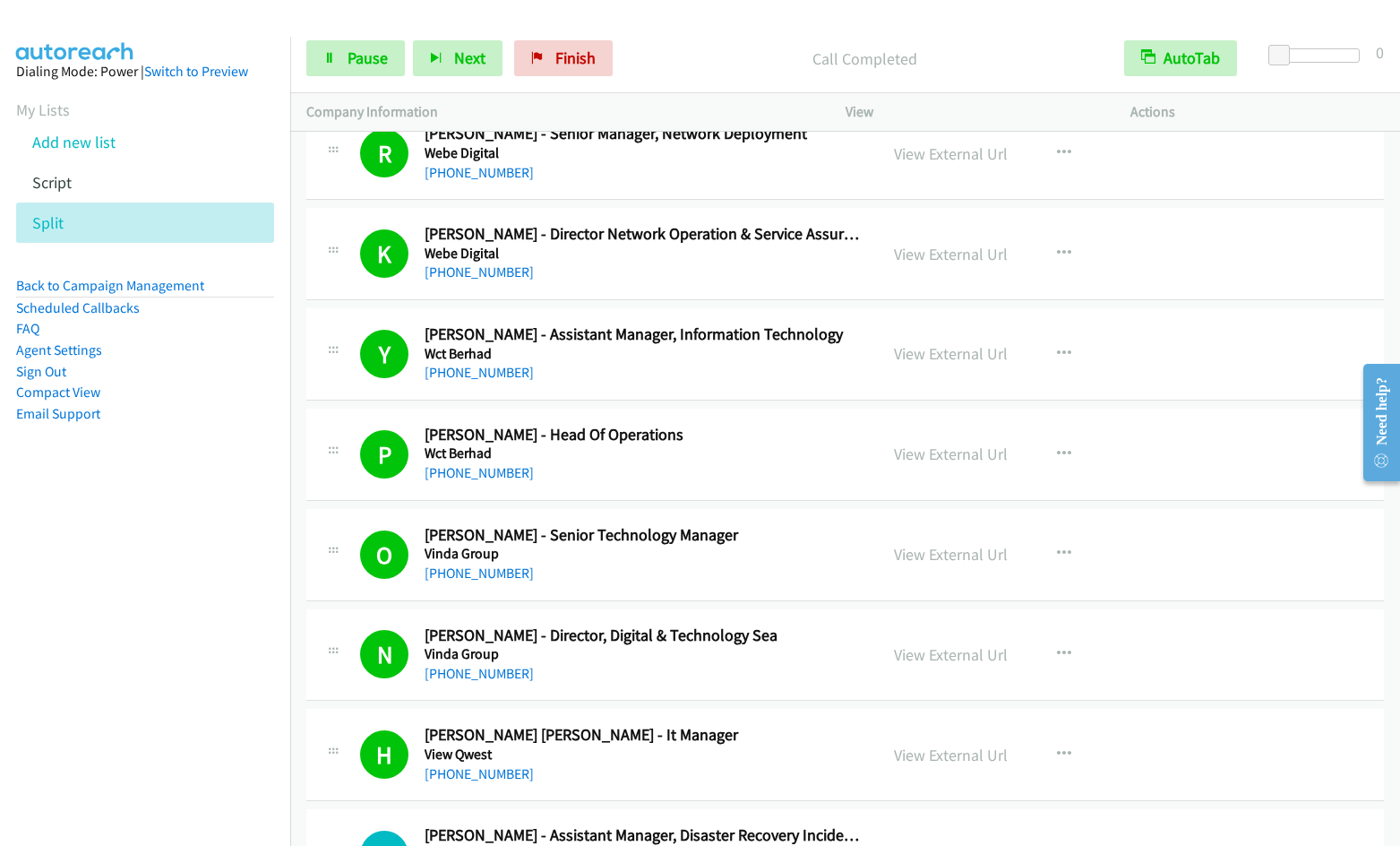
scroll to position [4403, 0]
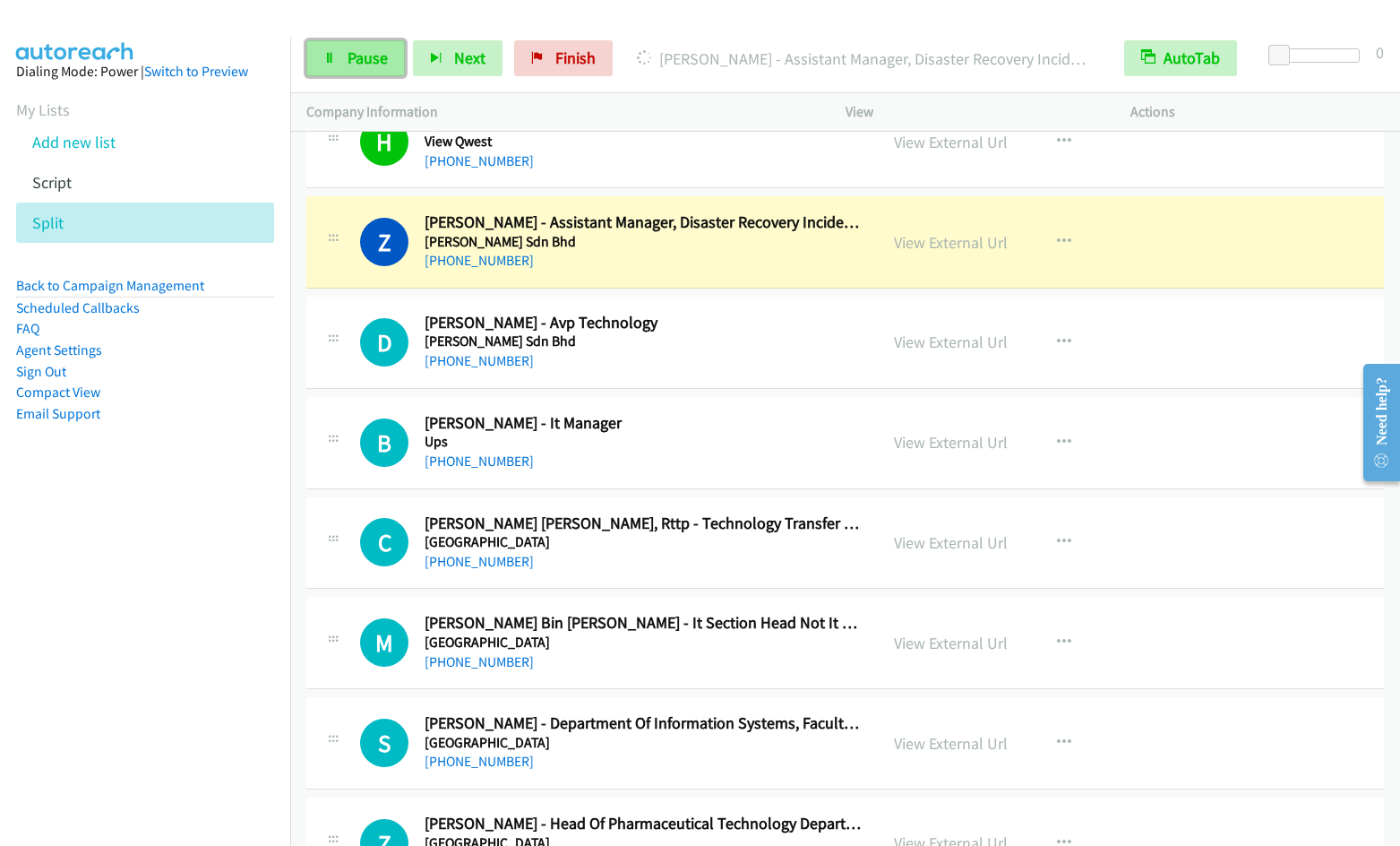
click at [327, 63] on icon at bounding box center [329, 58] width 12 height 12
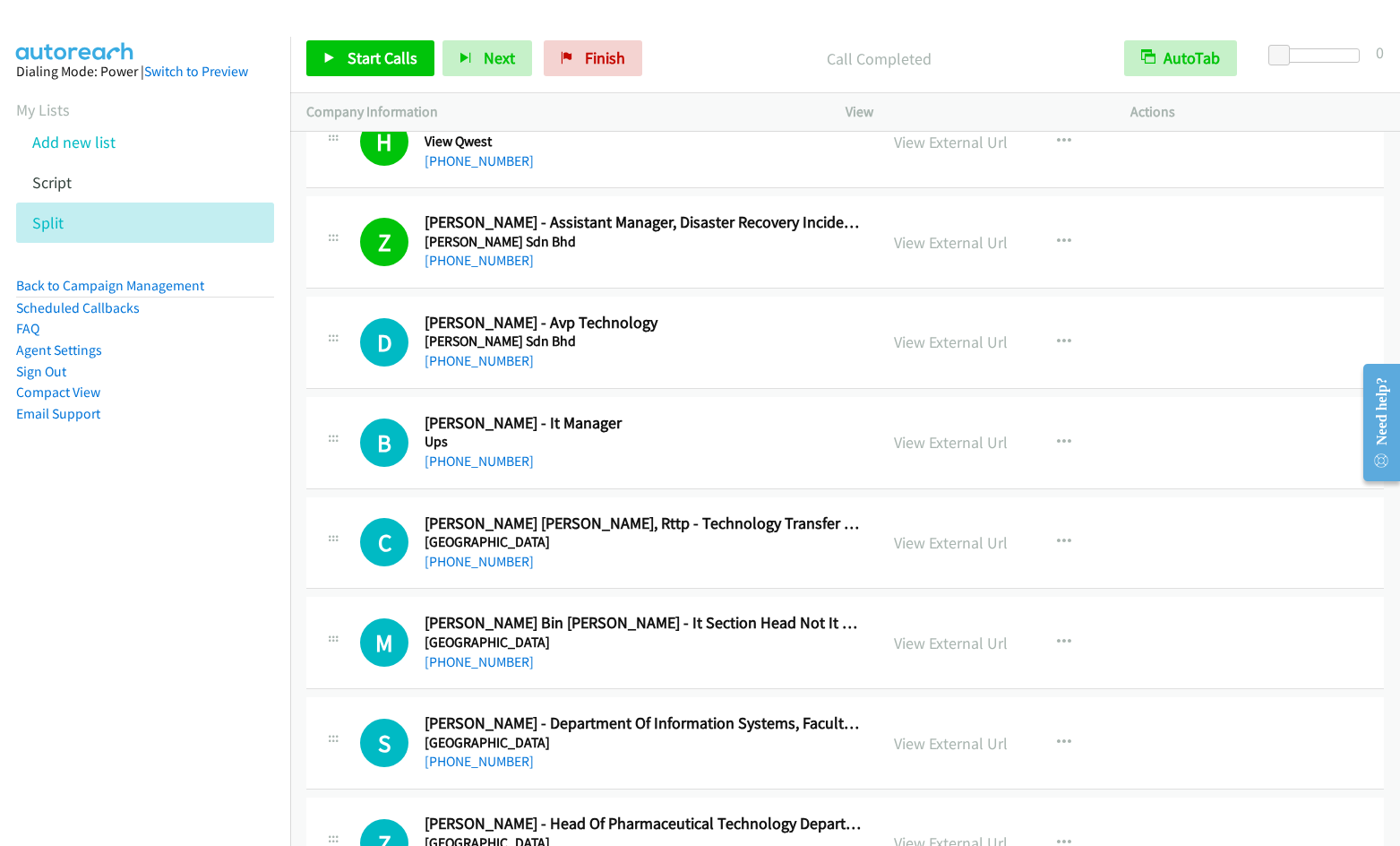
click at [770, 30] on div "Start Calls Pause Next Finish Call Completed AutoTab AutoTab 0" at bounding box center [845, 58] width 1110 height 69
click at [589, 64] on span "Finish" at bounding box center [605, 57] width 41 height 21
